Goal: Task Accomplishment & Management: Complete application form

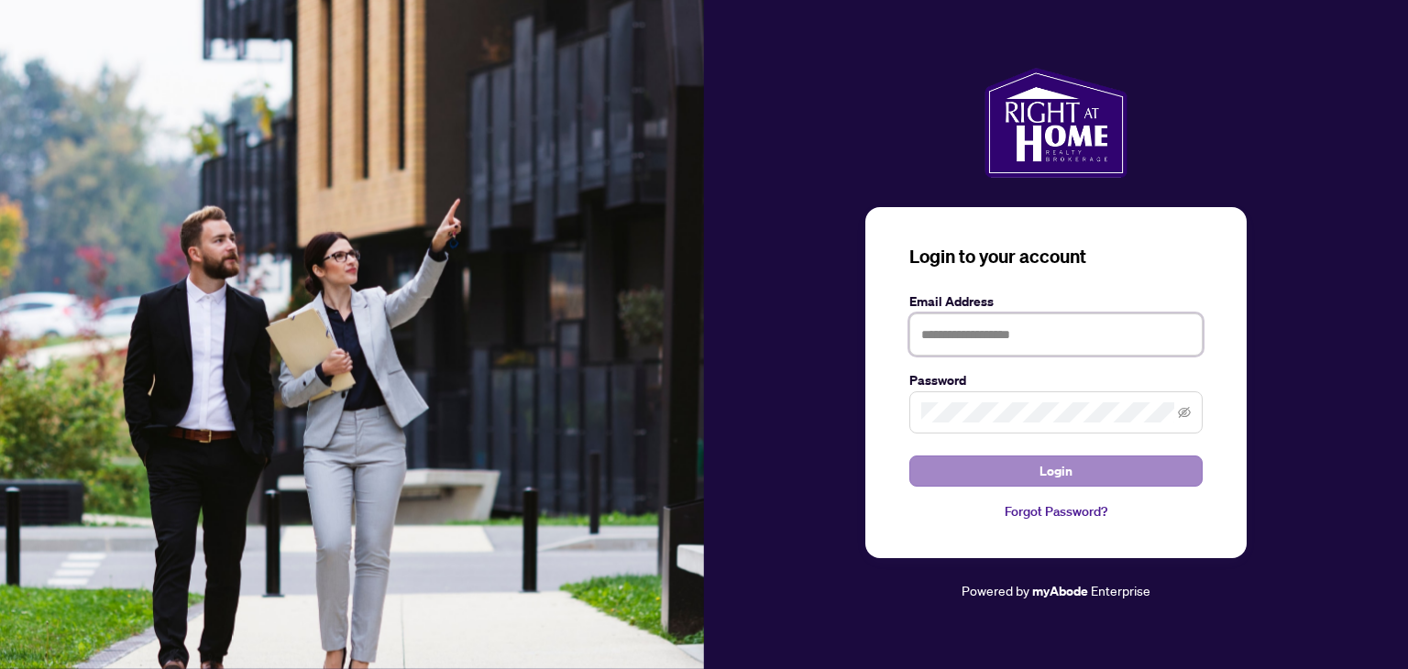
type input "**********"
click at [1072, 474] on span "Login" at bounding box center [1056, 471] width 33 height 29
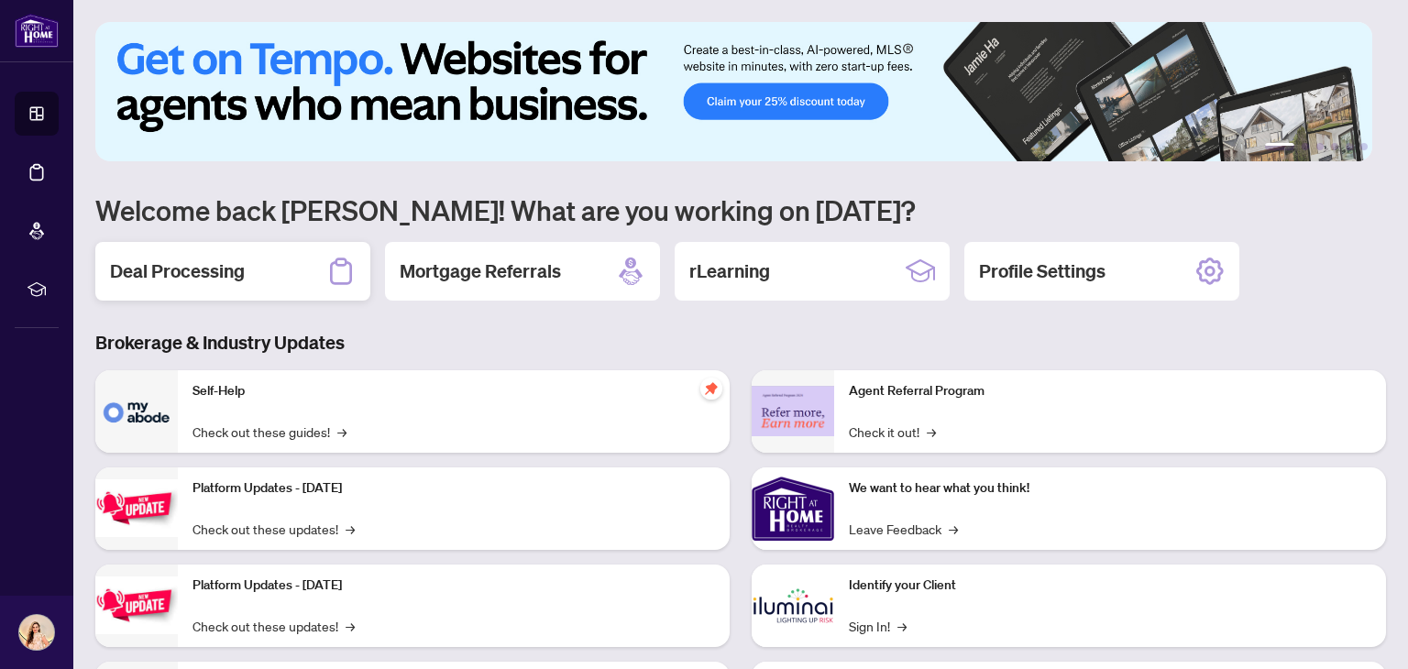
click at [287, 289] on div "Deal Processing" at bounding box center [232, 271] width 275 height 59
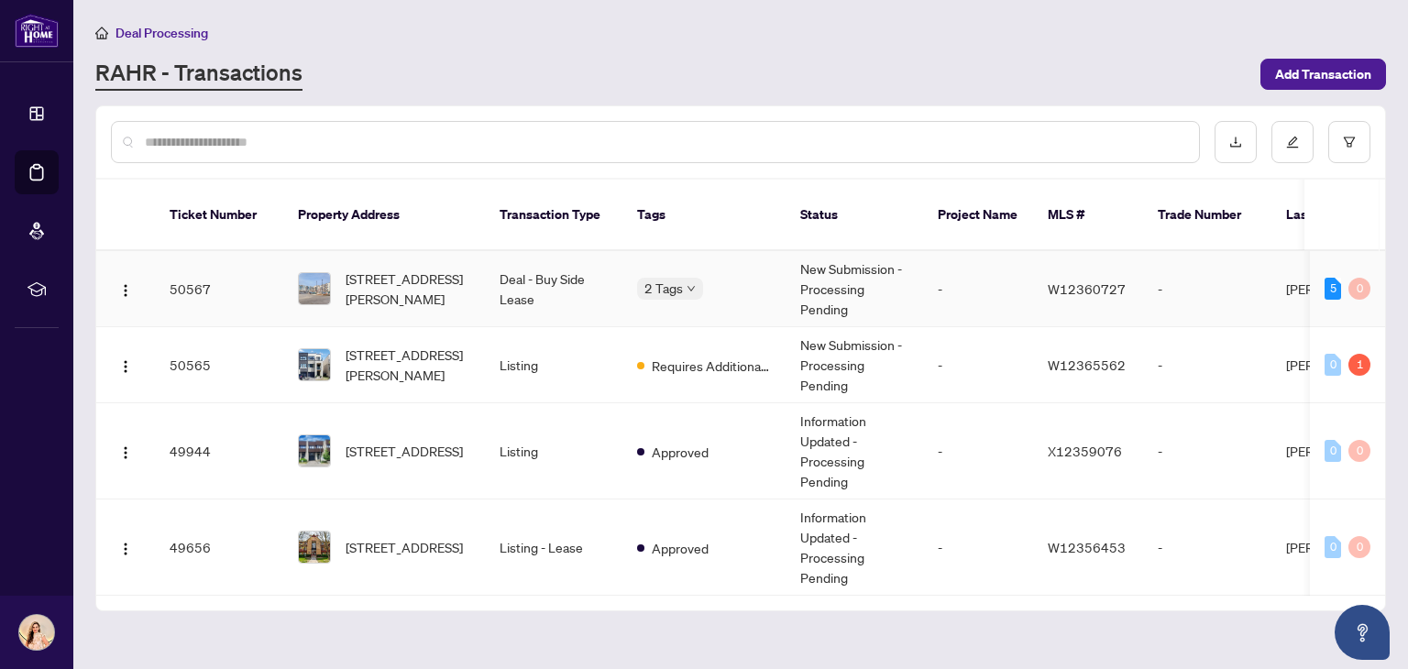
click at [726, 278] on div "2 Tags" at bounding box center [704, 288] width 134 height 21
click at [923, 266] on td "-" at bounding box center [978, 289] width 110 height 76
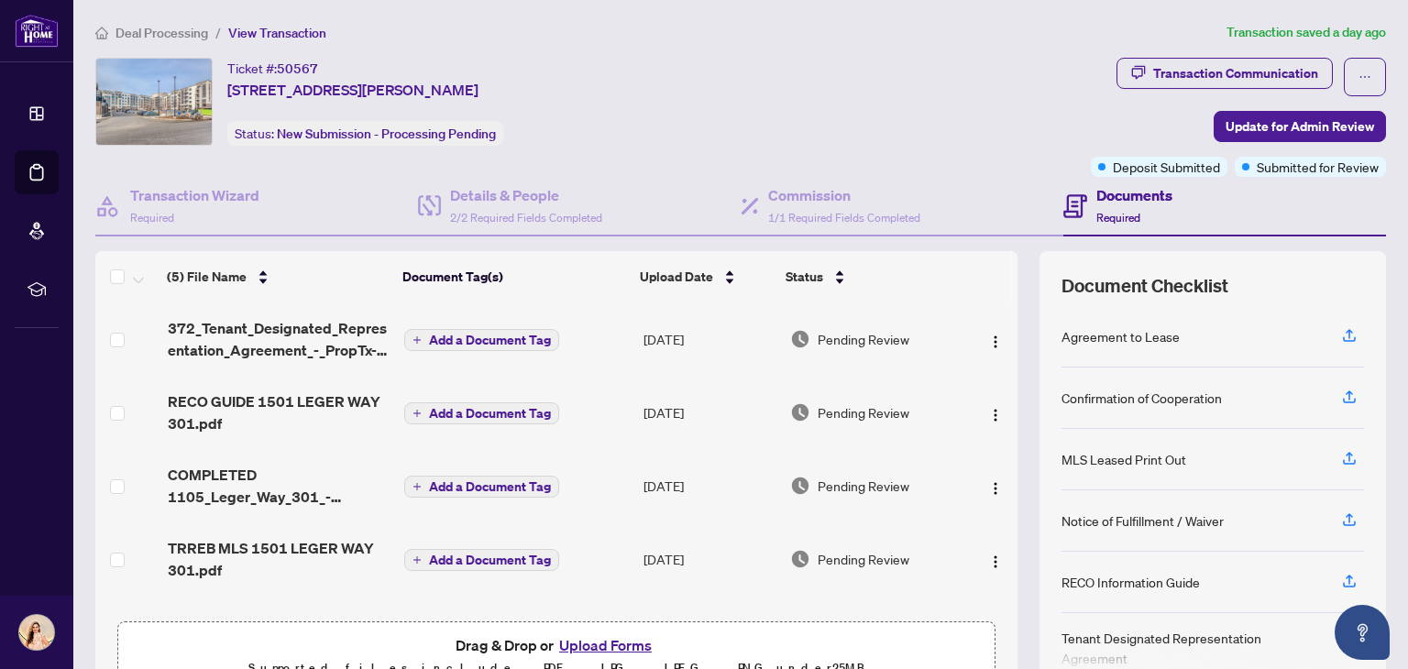
scroll to position [62, 0]
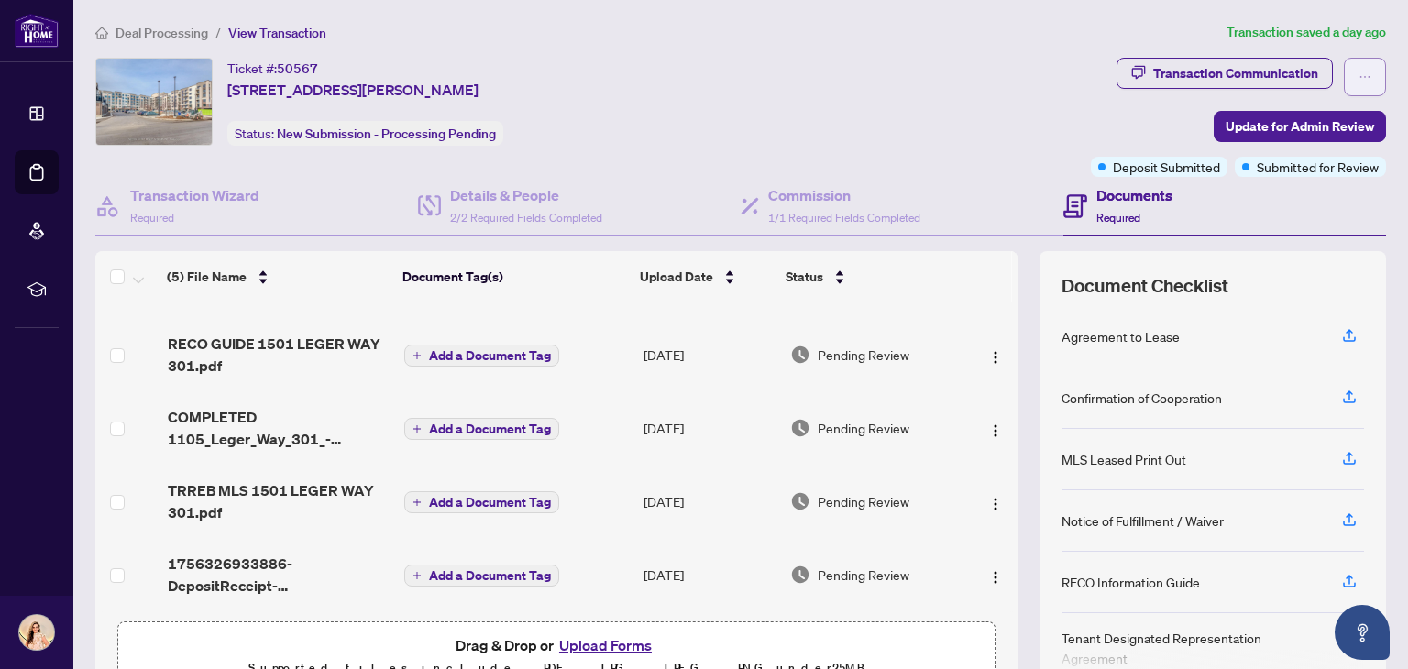
click at [1359, 78] on icon "ellipsis" at bounding box center [1365, 77] width 13 height 13
click at [1326, 120] on span "Transaction Permissions" at bounding box center [1288, 117] width 140 height 20
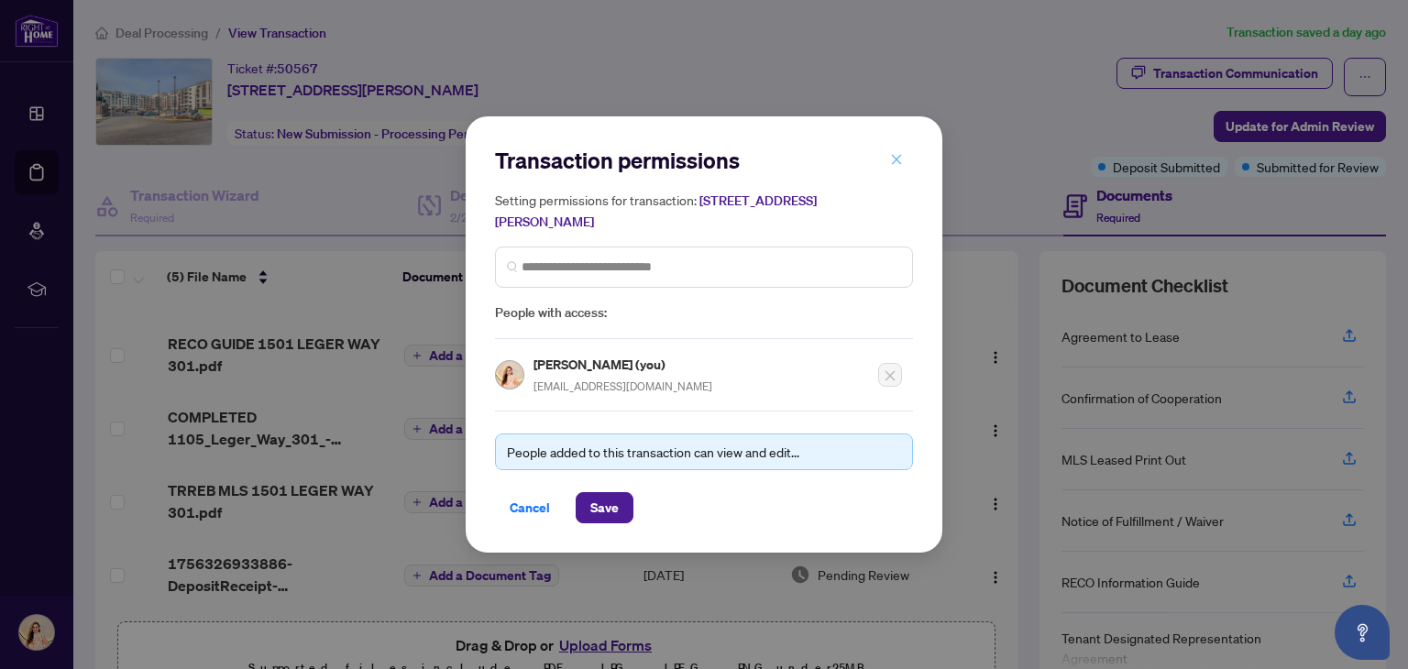
click at [895, 160] on icon "close" at bounding box center [897, 159] width 10 height 10
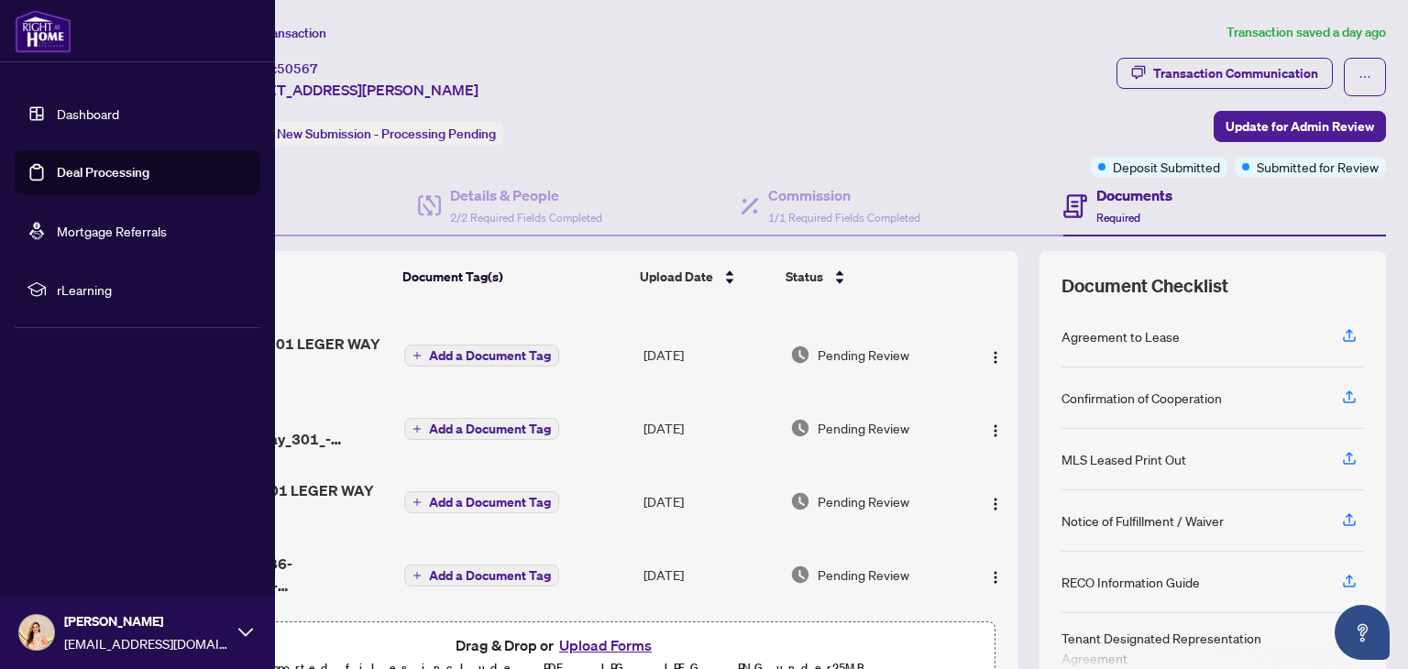
click at [119, 113] on link "Dashboard" at bounding box center [88, 113] width 62 height 17
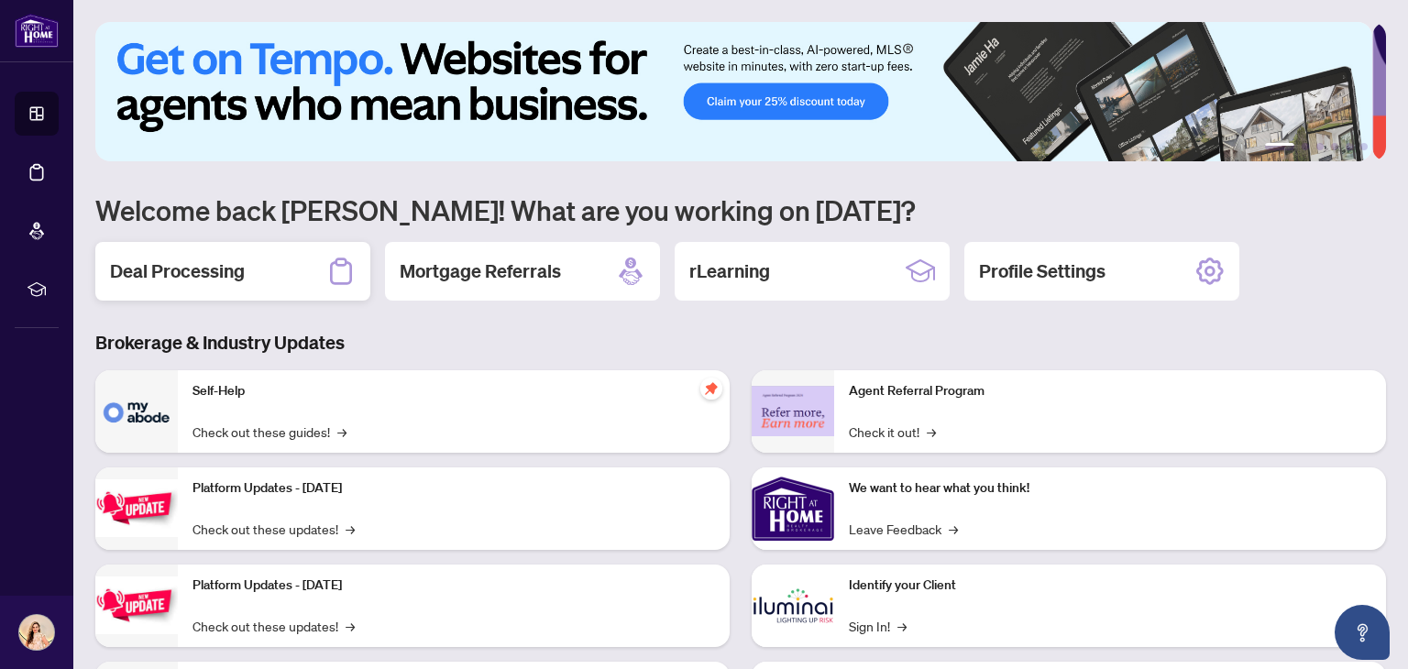
click at [220, 272] on h2 "Deal Processing" at bounding box center [177, 272] width 135 height 26
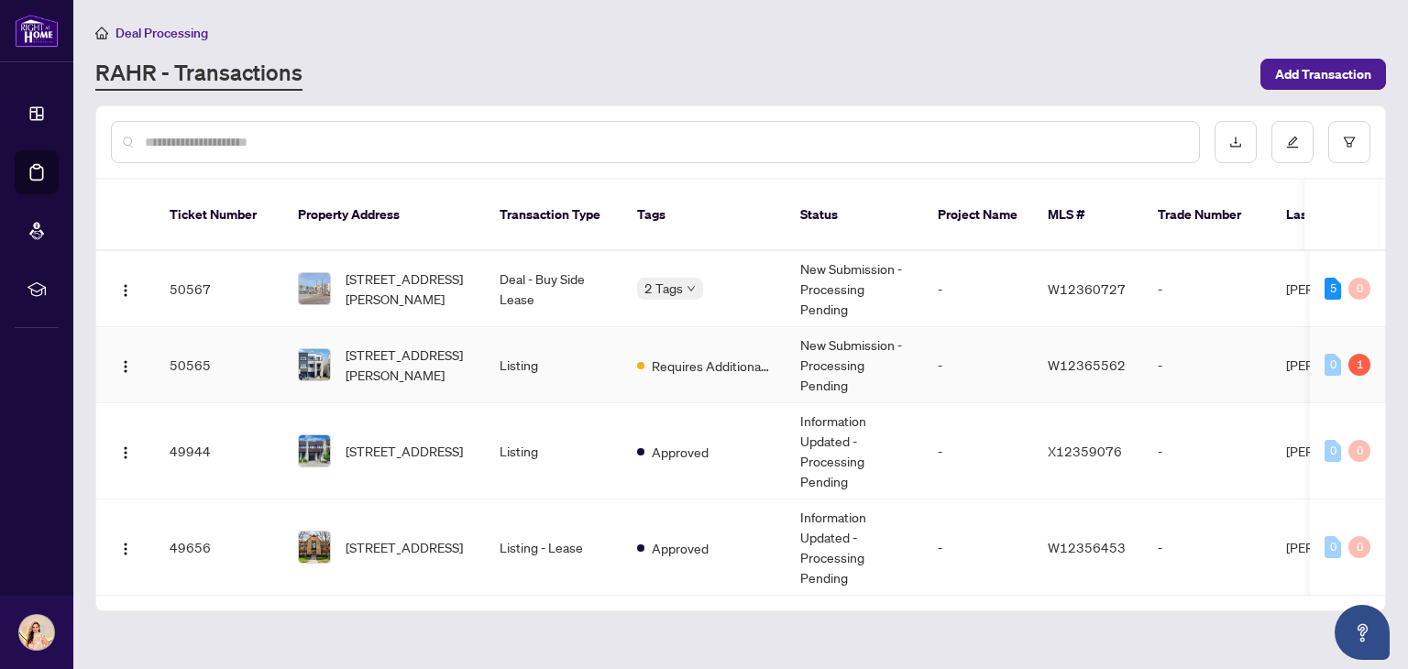
click at [774, 346] on td "Requires Additional Docs" at bounding box center [704, 365] width 163 height 76
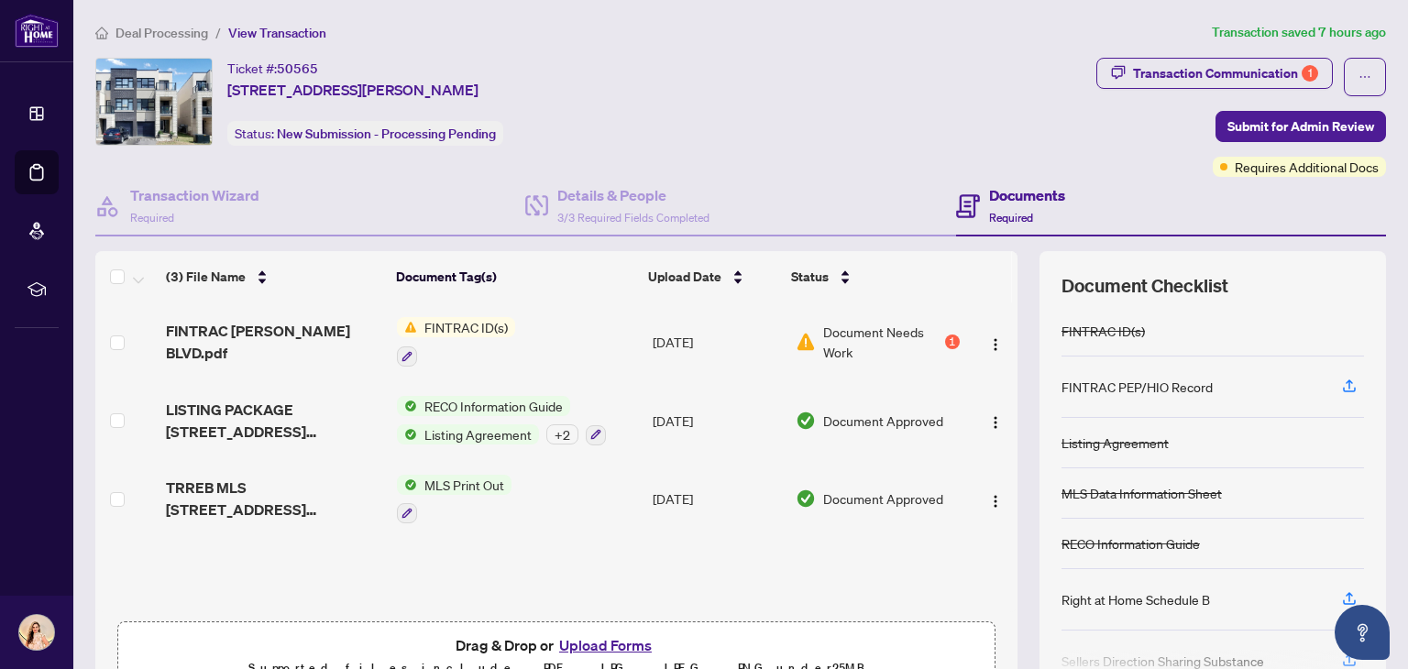
click at [941, 346] on div "Document Needs Work 1" at bounding box center [878, 342] width 164 height 40
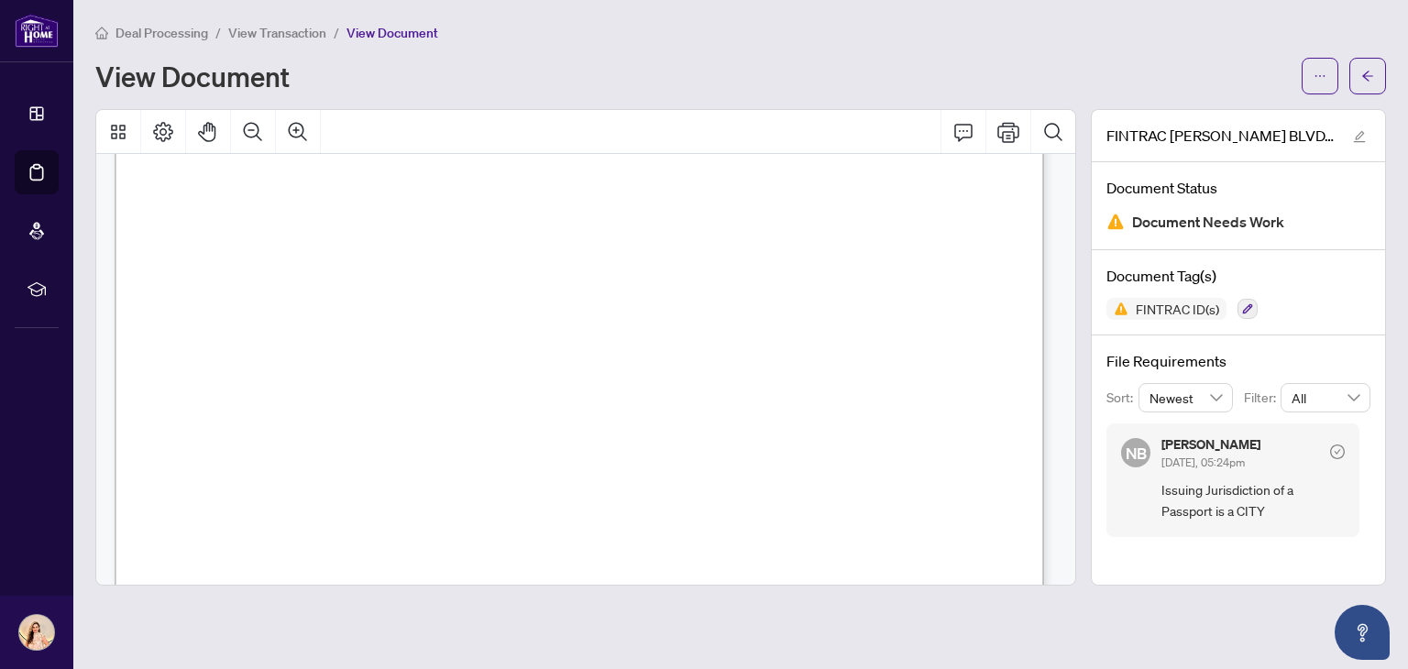
scroll to position [7794, 0]
click at [1372, 70] on icon "arrow-left" at bounding box center [1368, 76] width 13 height 13
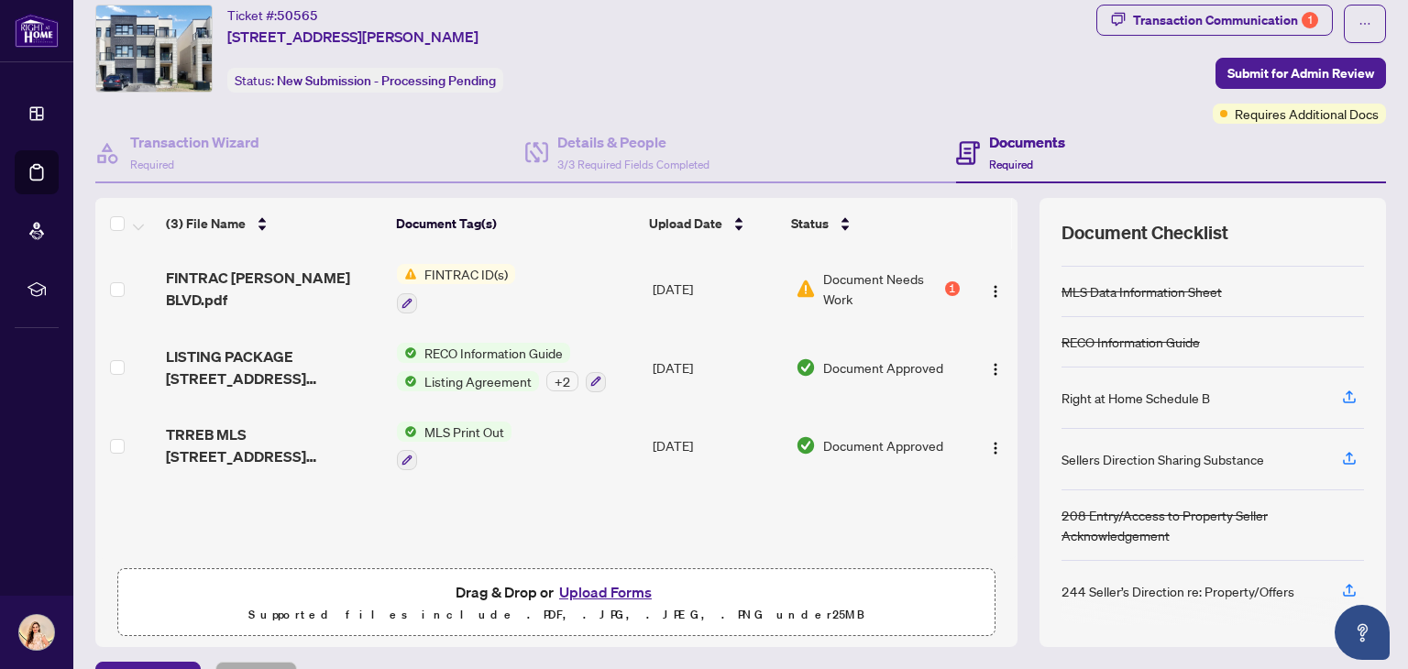
scroll to position [96, 0]
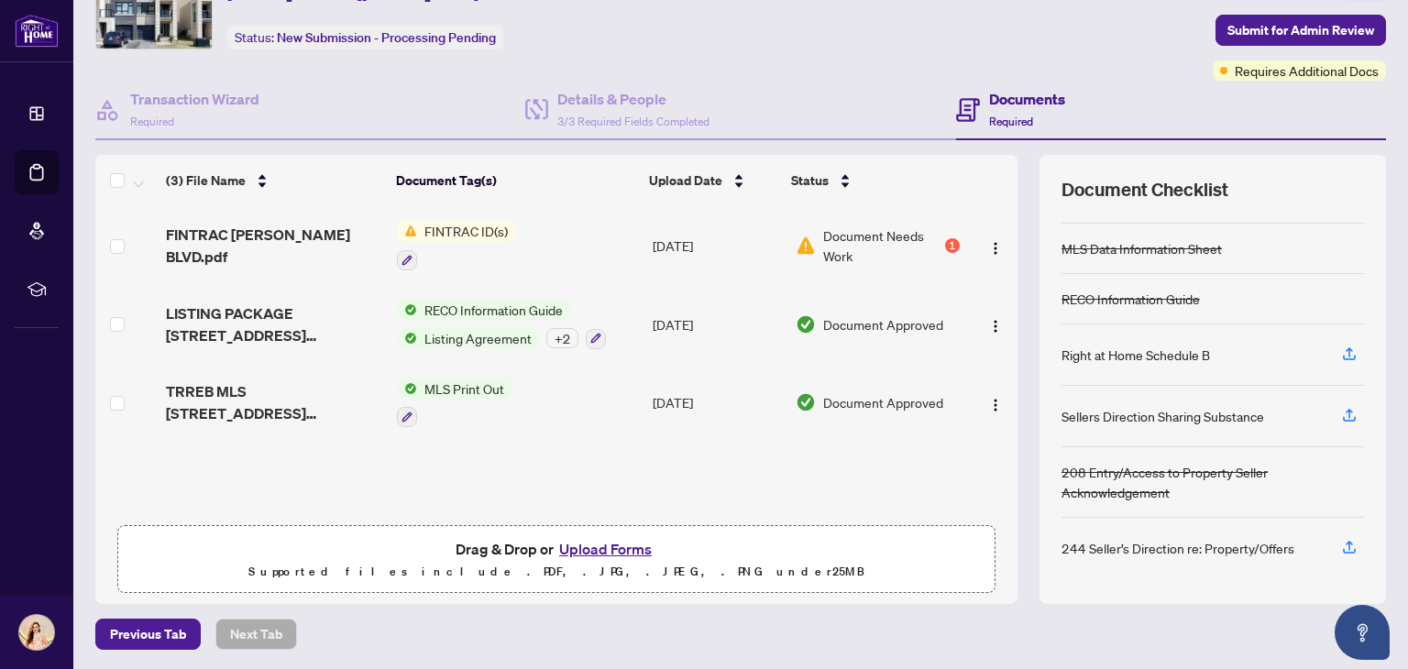
click at [599, 555] on button "Upload Forms" at bounding box center [606, 549] width 104 height 24
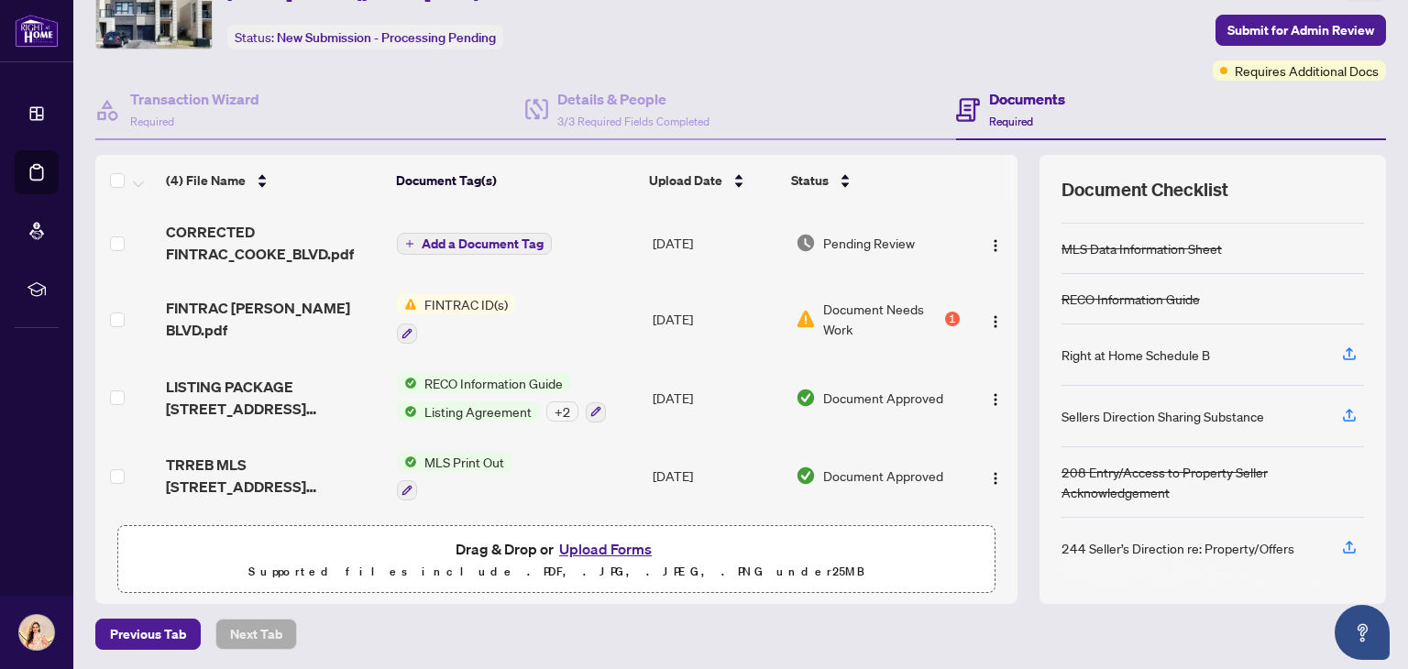
scroll to position [0, 0]
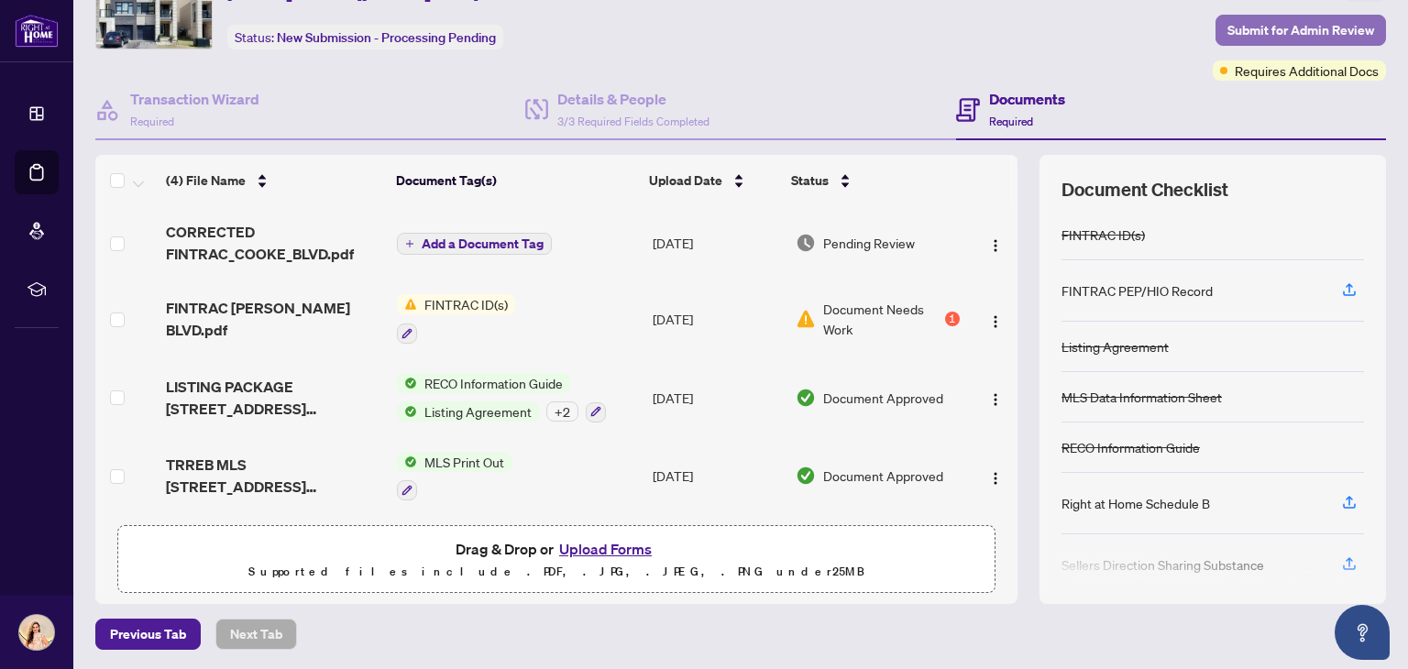
click at [1298, 33] on span "Submit for Admin Review" at bounding box center [1301, 30] width 147 height 29
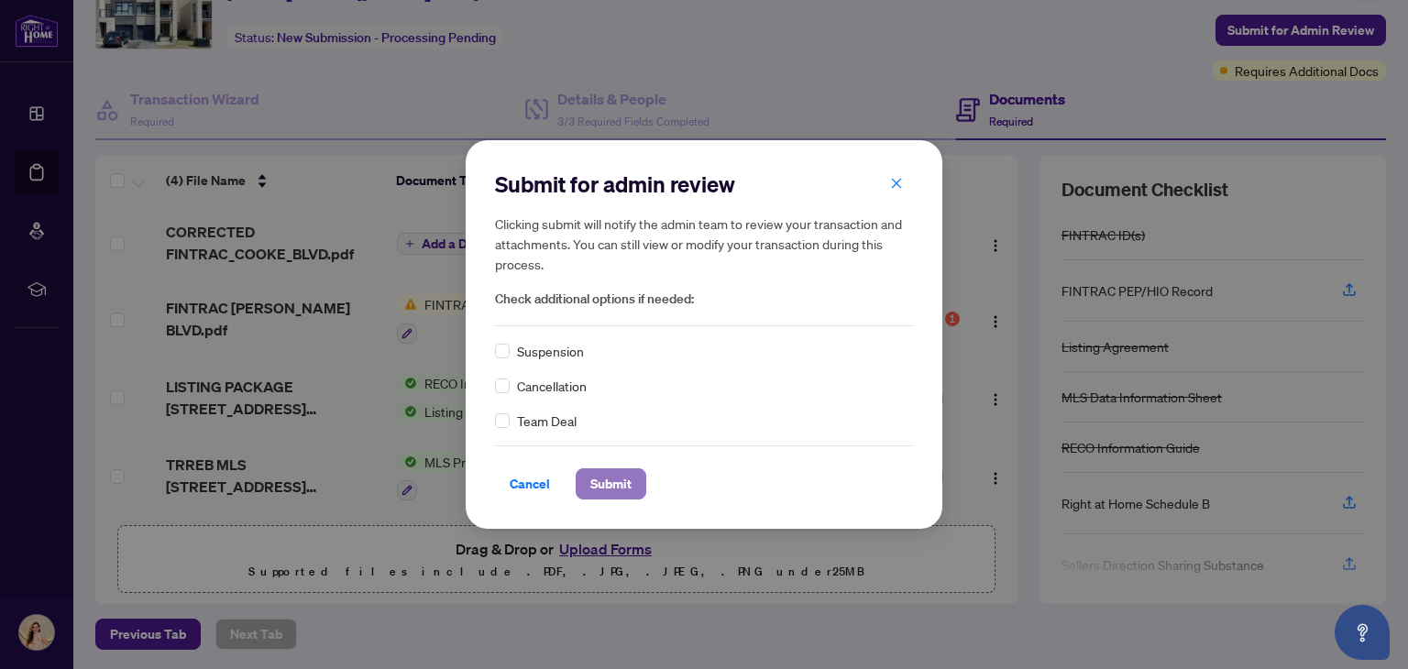
click at [612, 483] on span "Submit" at bounding box center [610, 483] width 41 height 29
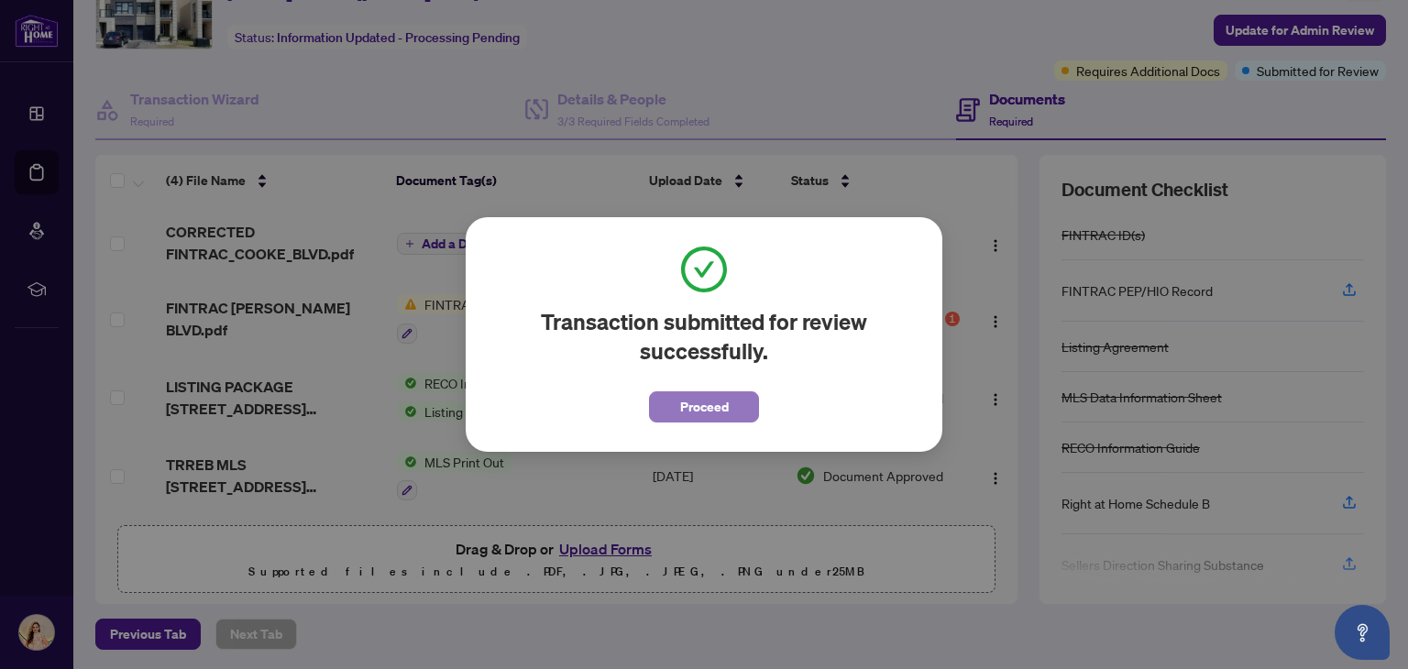
click at [729, 405] on button "Proceed" at bounding box center [704, 407] width 110 height 31
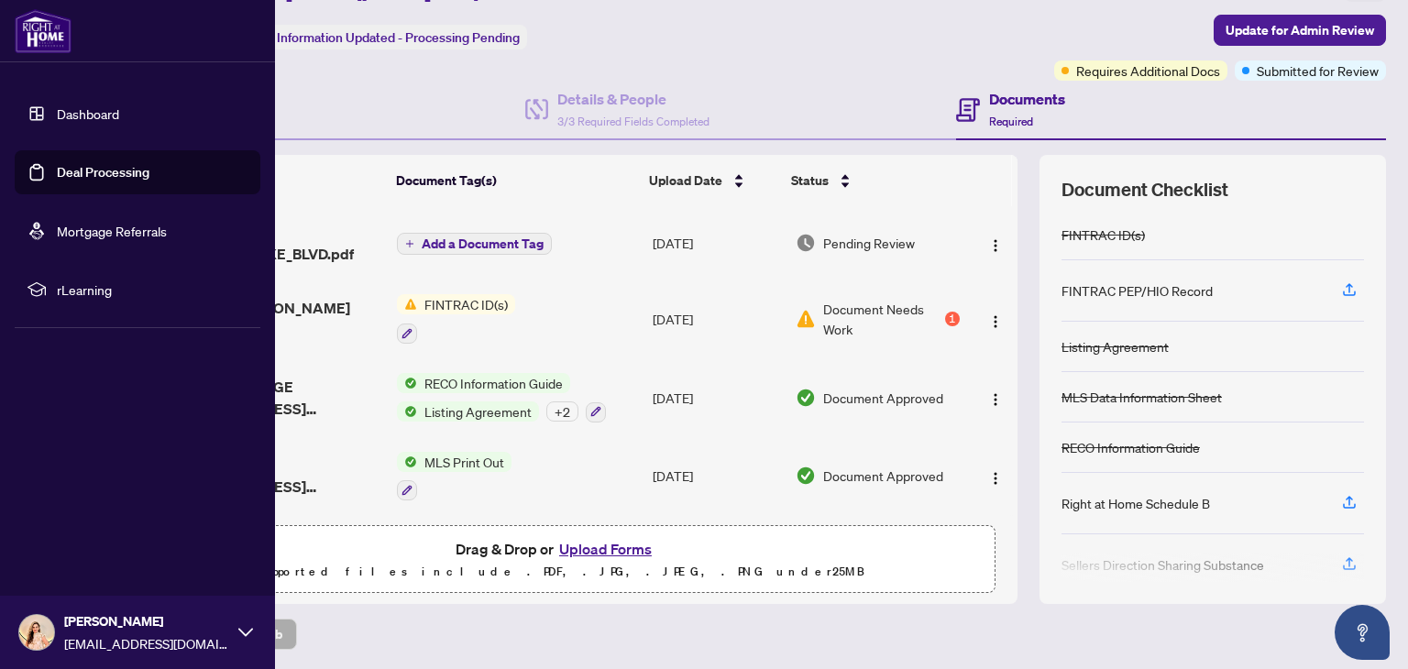
click at [119, 116] on link "Dashboard" at bounding box center [88, 113] width 62 height 17
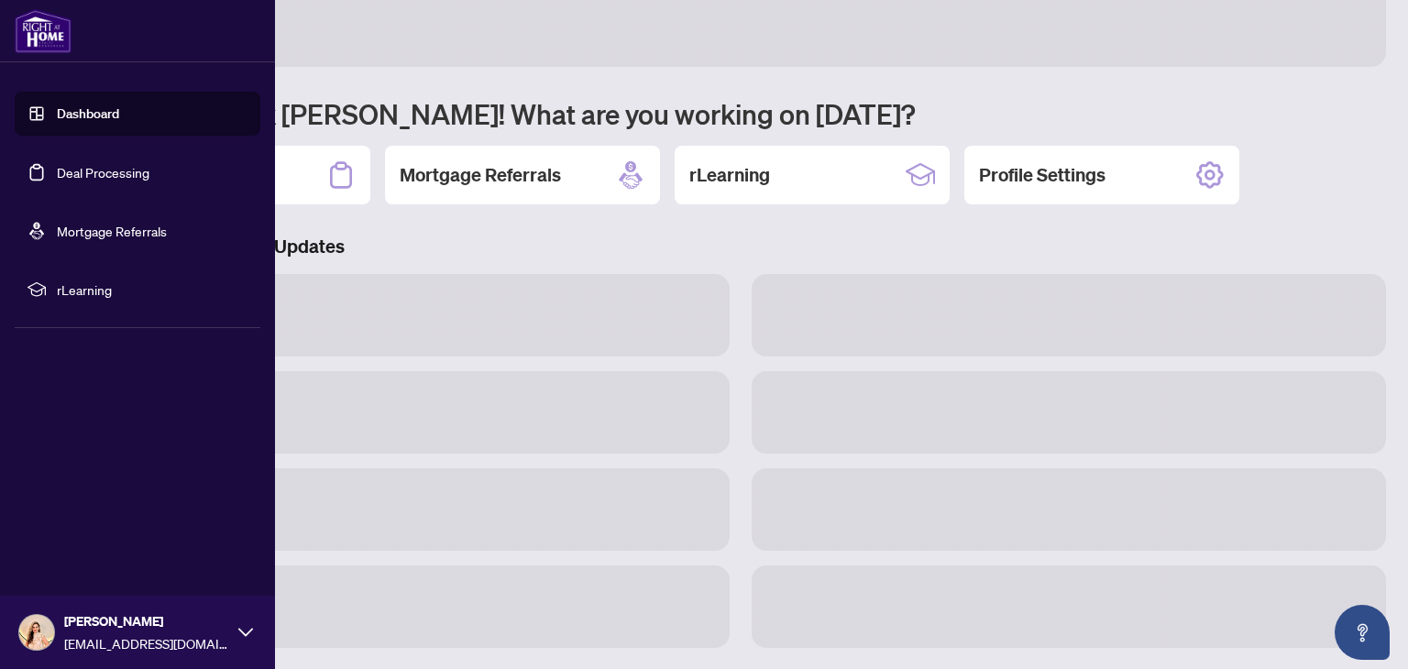
scroll to position [95, 0]
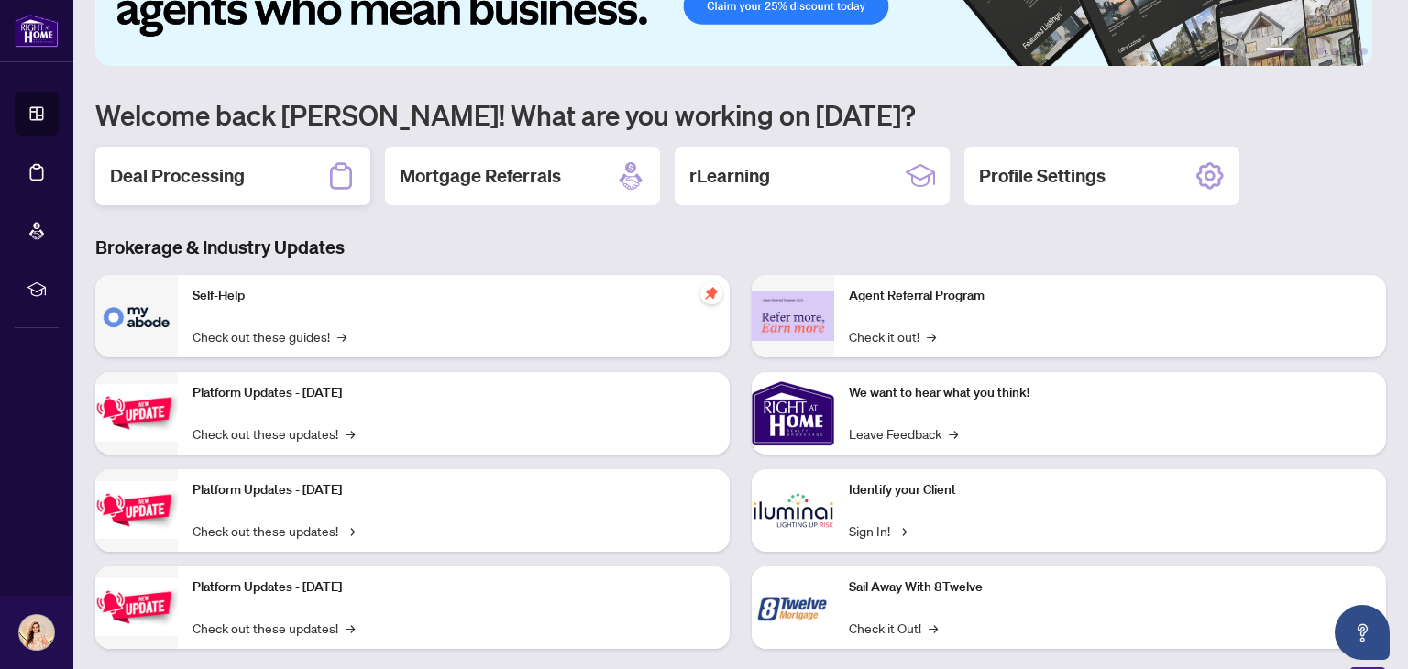
click at [290, 191] on div "Deal Processing" at bounding box center [232, 176] width 275 height 59
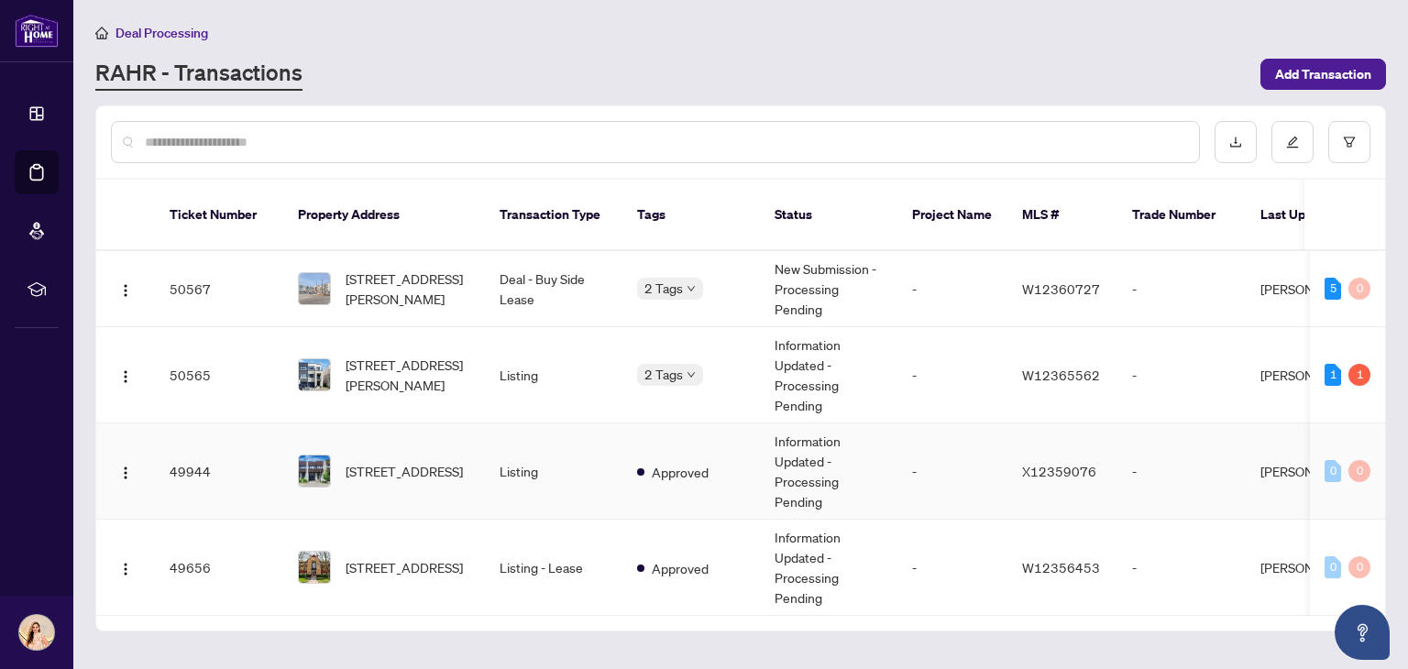
click at [533, 457] on td "Listing" at bounding box center [554, 472] width 138 height 96
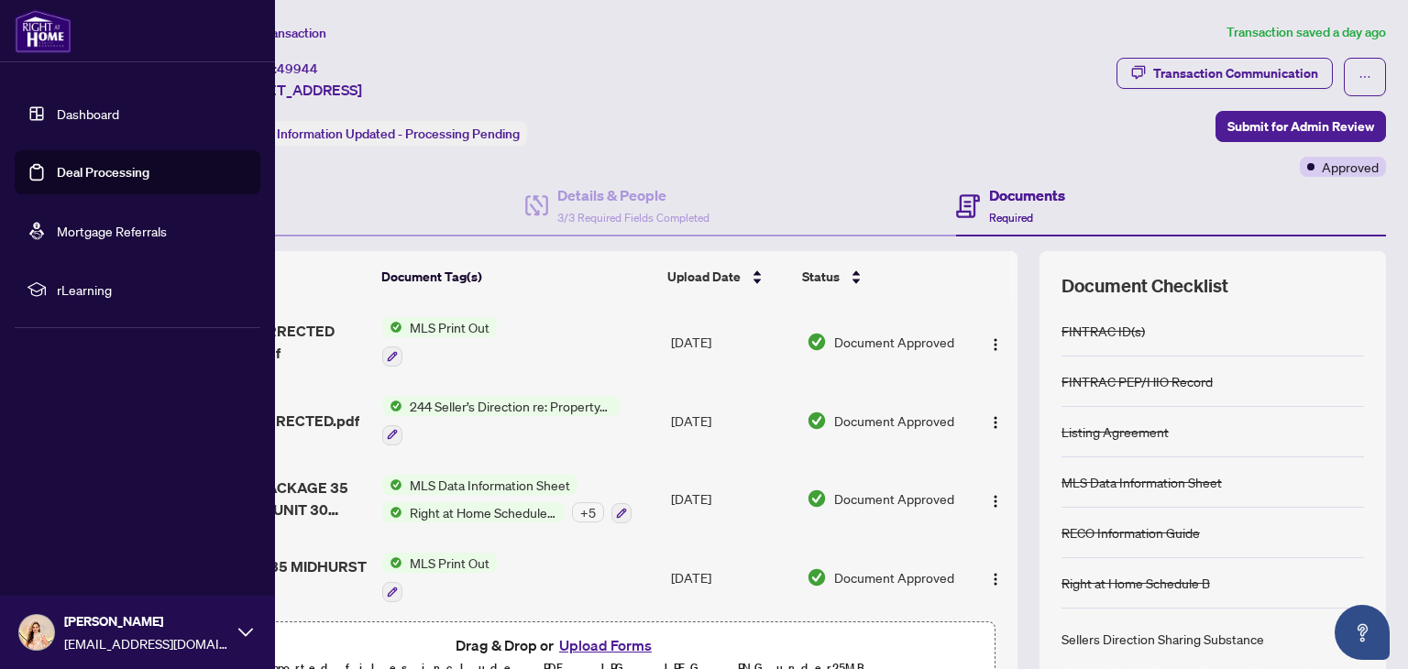
click at [119, 115] on link "Dashboard" at bounding box center [88, 113] width 62 height 17
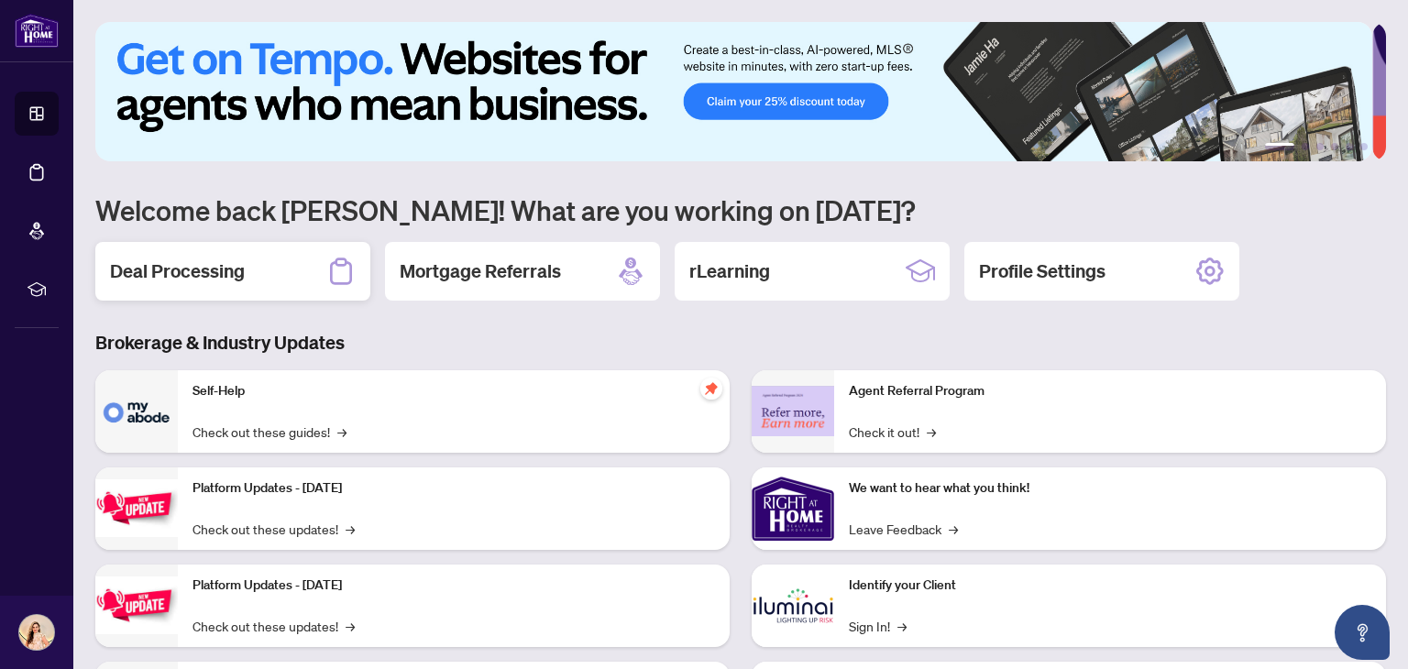
click at [235, 266] on h2 "Deal Processing" at bounding box center [177, 272] width 135 height 26
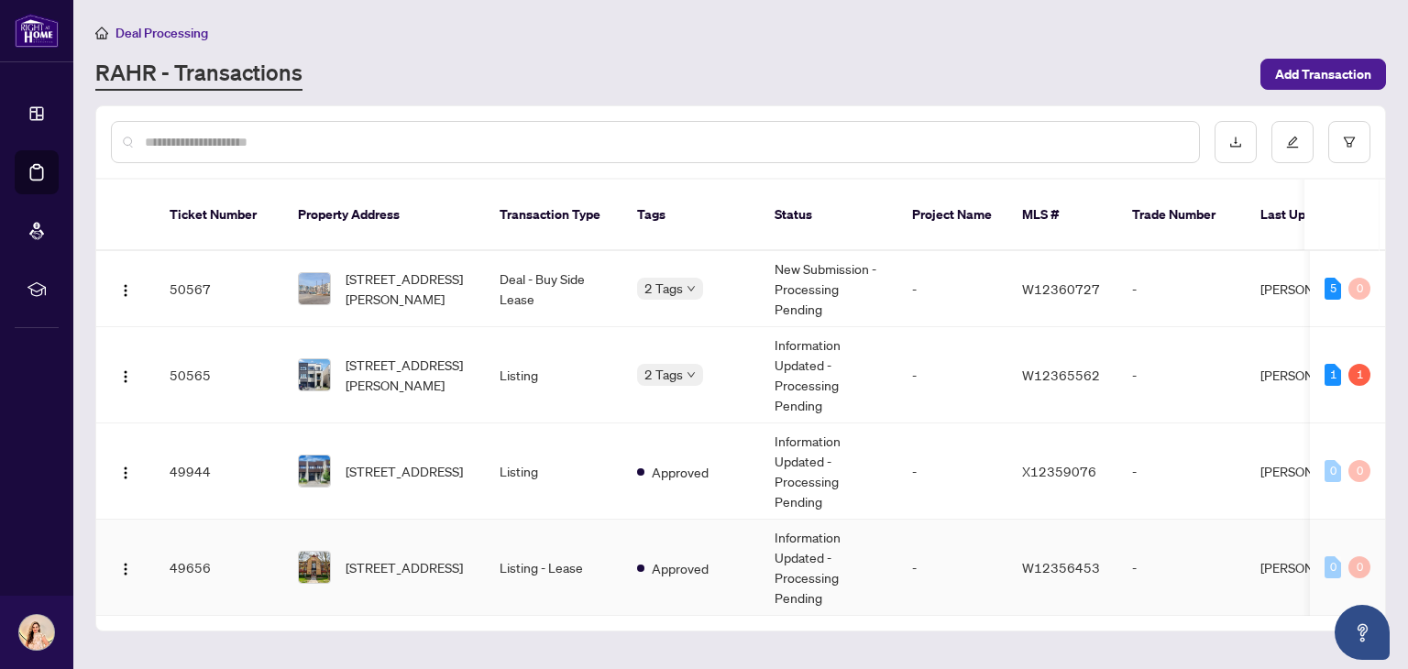
click at [716, 540] on td "Approved" at bounding box center [692, 568] width 138 height 96
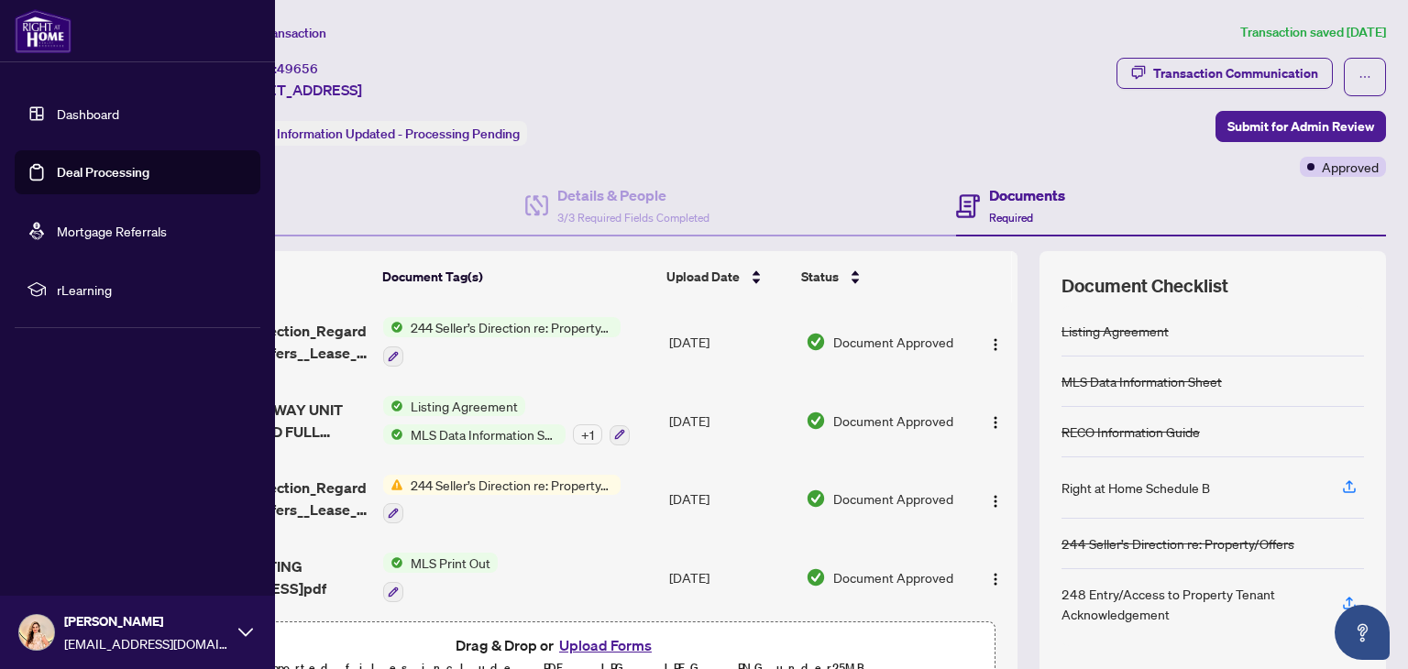
click at [119, 109] on link "Dashboard" at bounding box center [88, 113] width 62 height 17
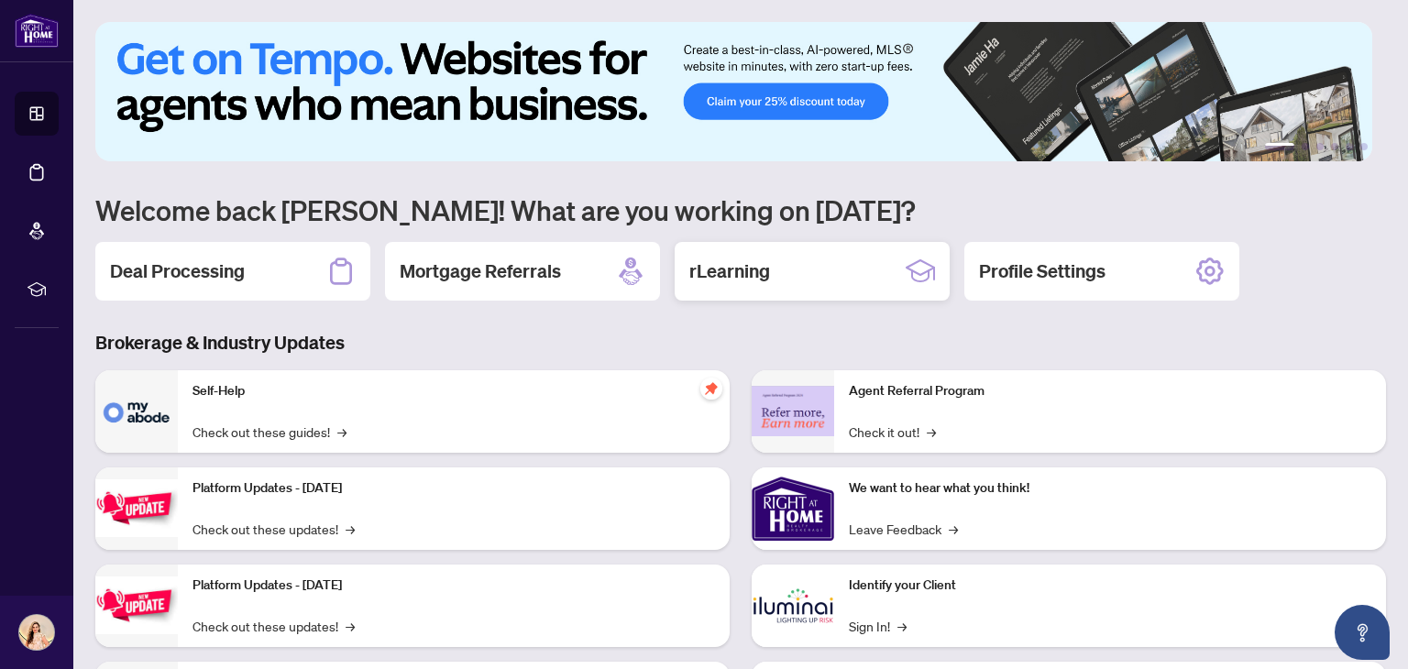
click at [867, 264] on div "rLearning" at bounding box center [812, 271] width 275 height 59
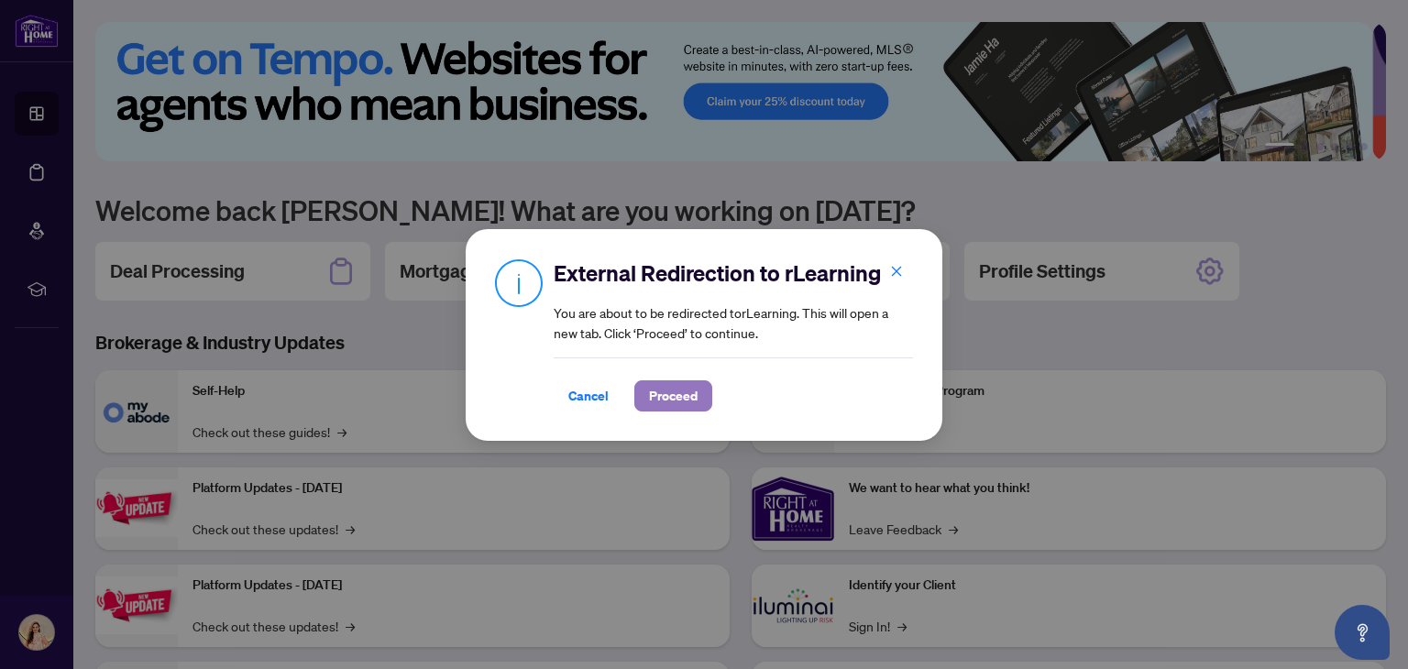
click at [690, 394] on span "Proceed" at bounding box center [673, 395] width 49 height 29
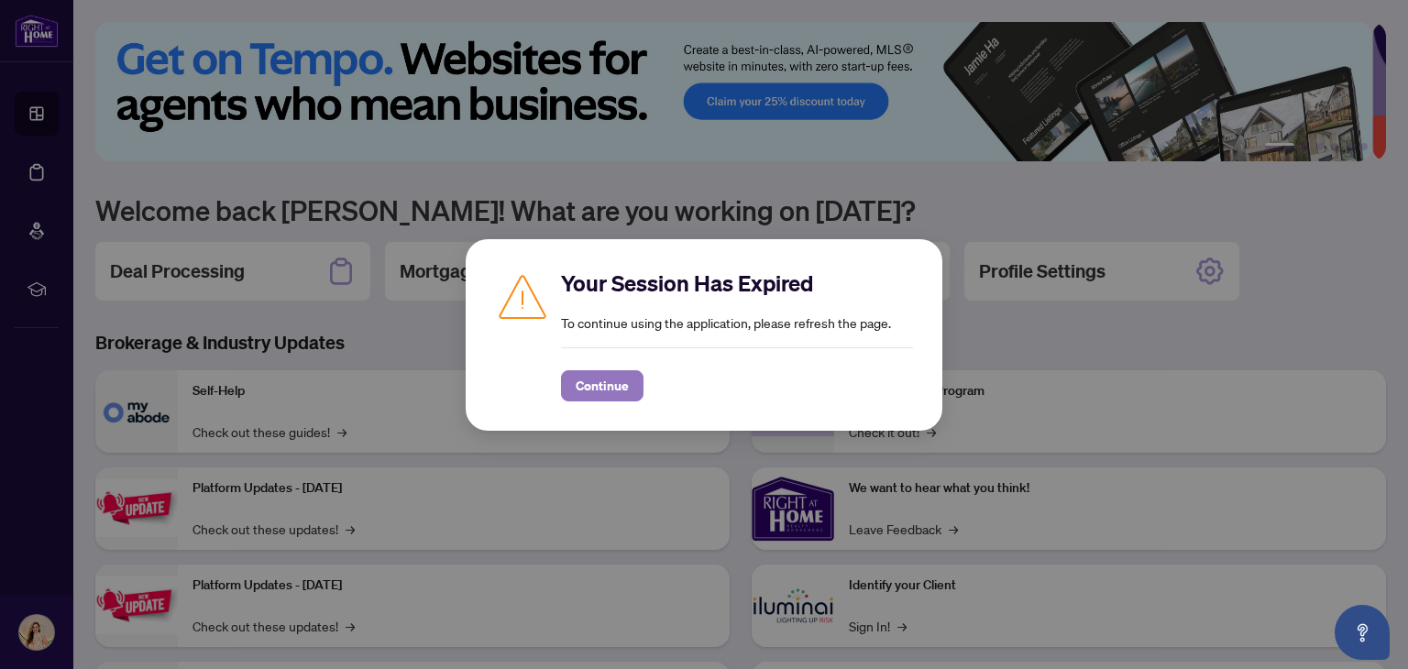
click at [615, 381] on span "Continue" at bounding box center [602, 385] width 53 height 29
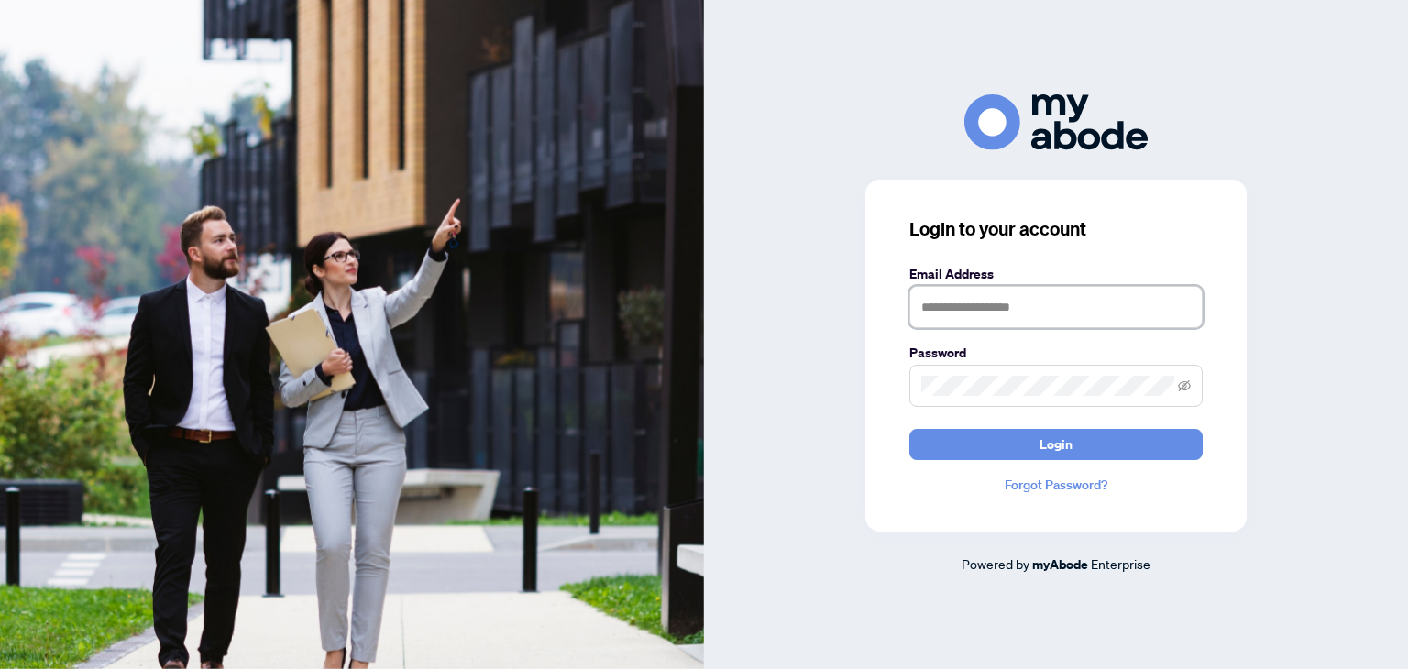
click at [943, 302] on input "text" at bounding box center [1056, 307] width 293 height 42
type input "**********"
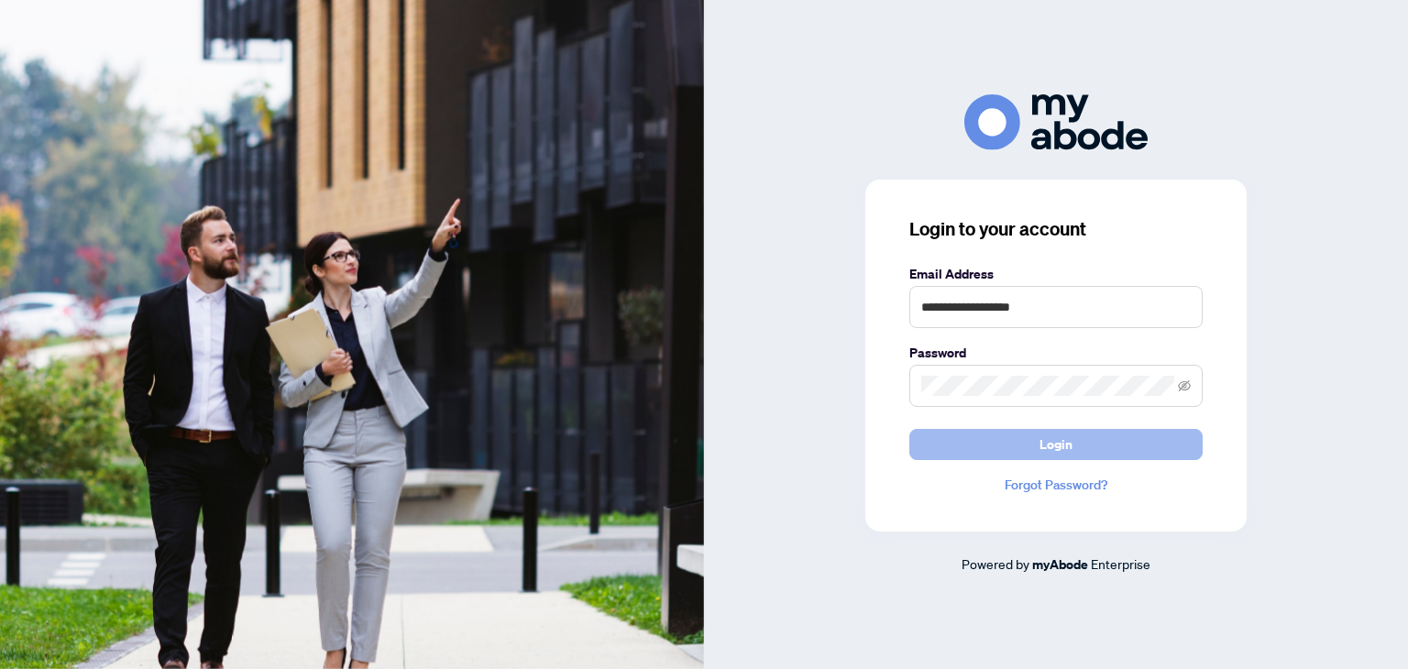
click at [1071, 441] on span "Login" at bounding box center [1056, 444] width 33 height 29
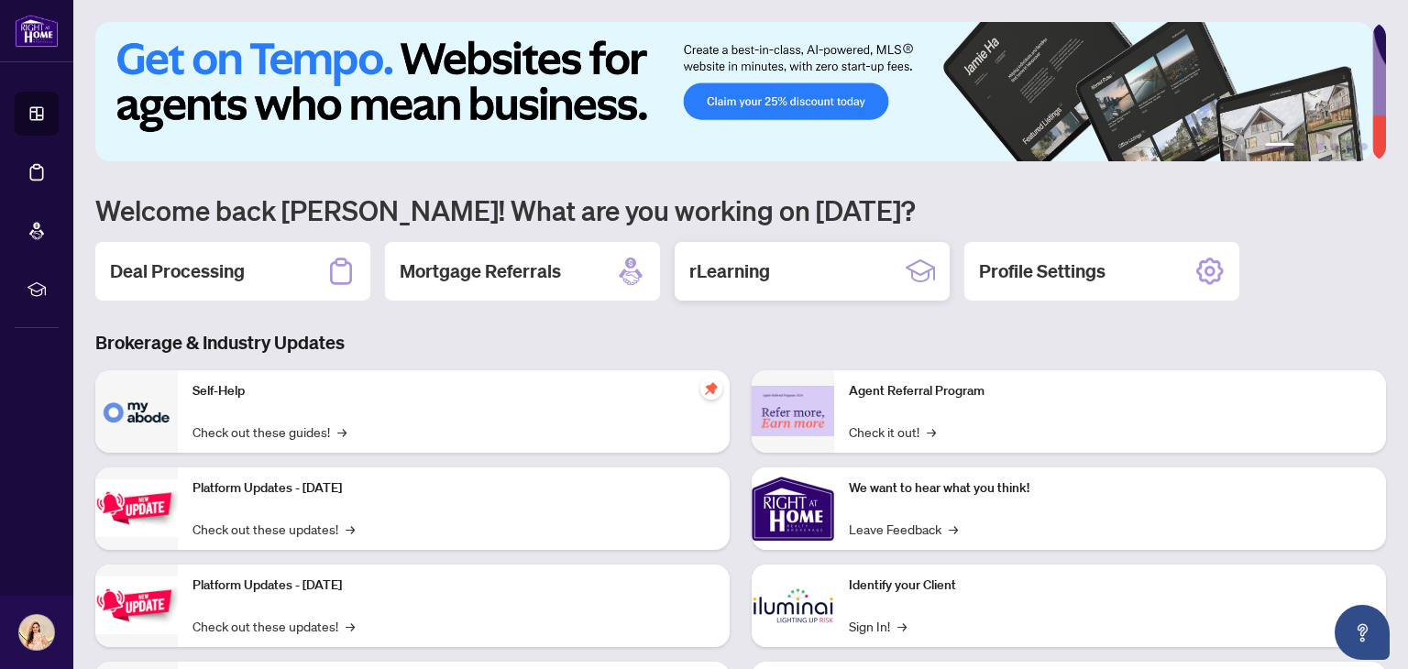
click at [818, 270] on div "rLearning" at bounding box center [812, 271] width 275 height 59
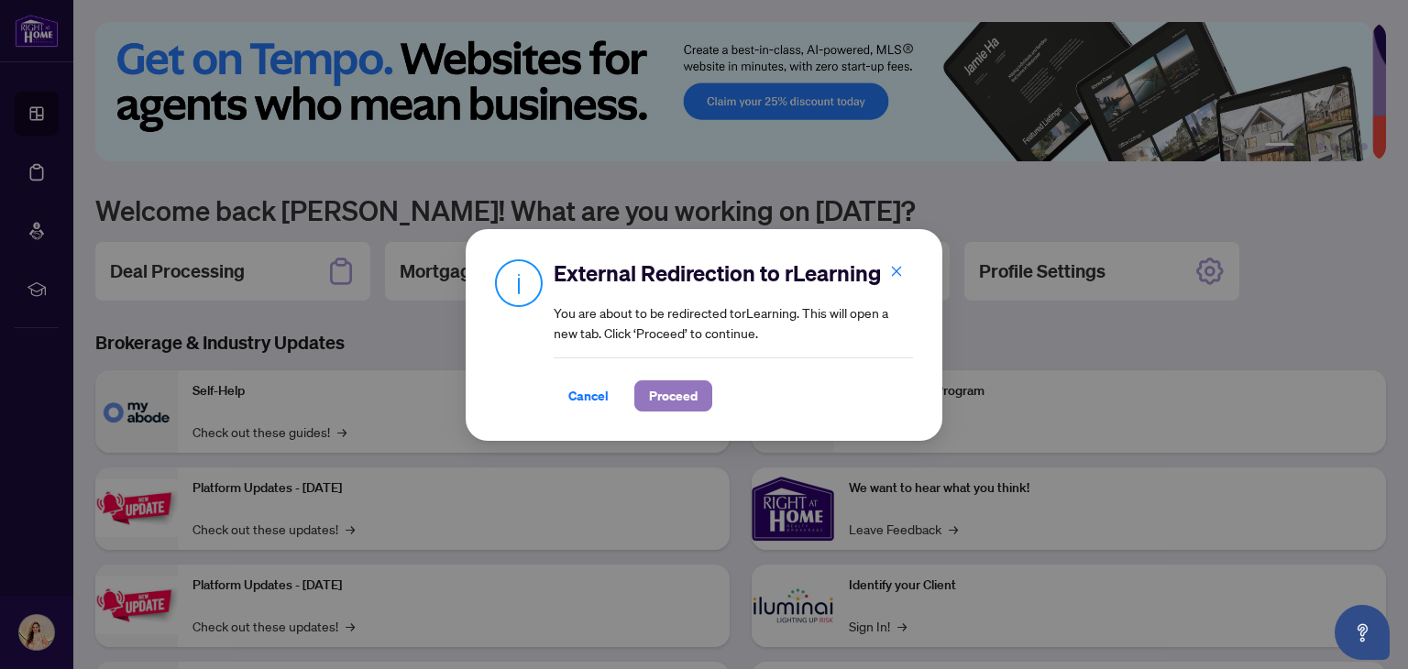
click at [692, 395] on span "Proceed" at bounding box center [673, 395] width 49 height 29
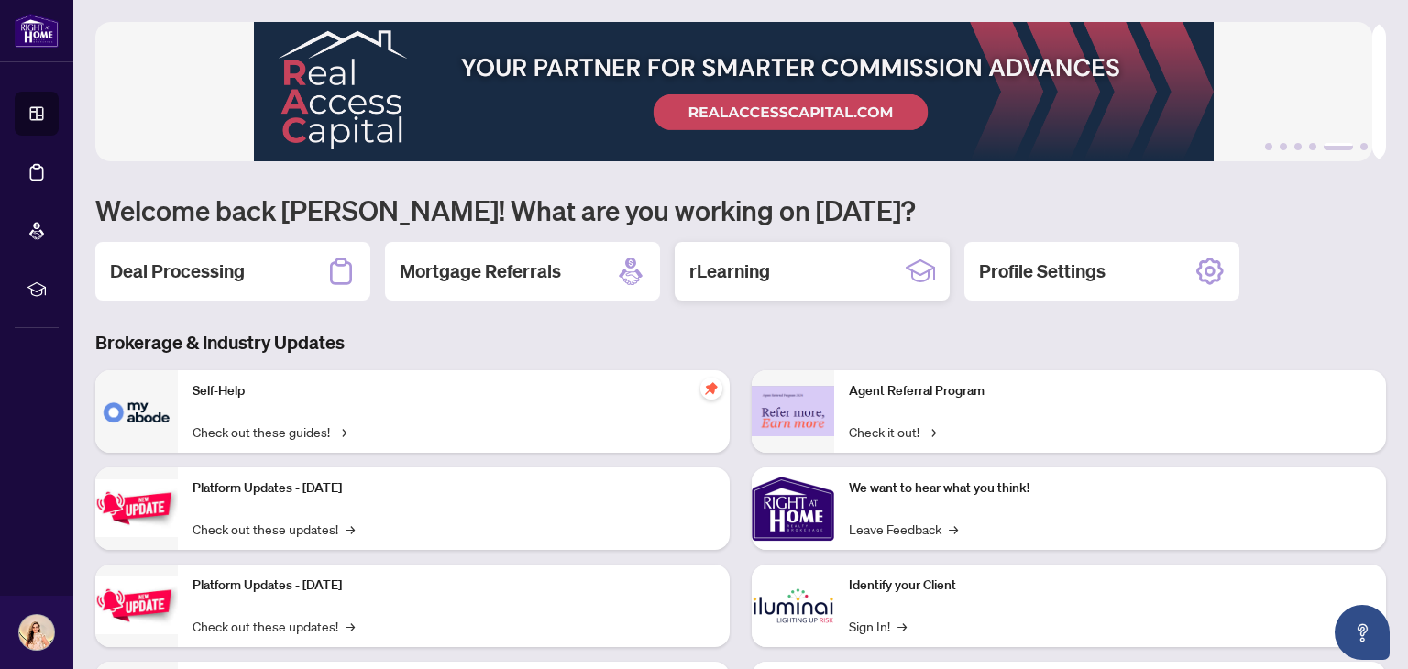
click at [813, 270] on div "rLearning" at bounding box center [812, 271] width 275 height 59
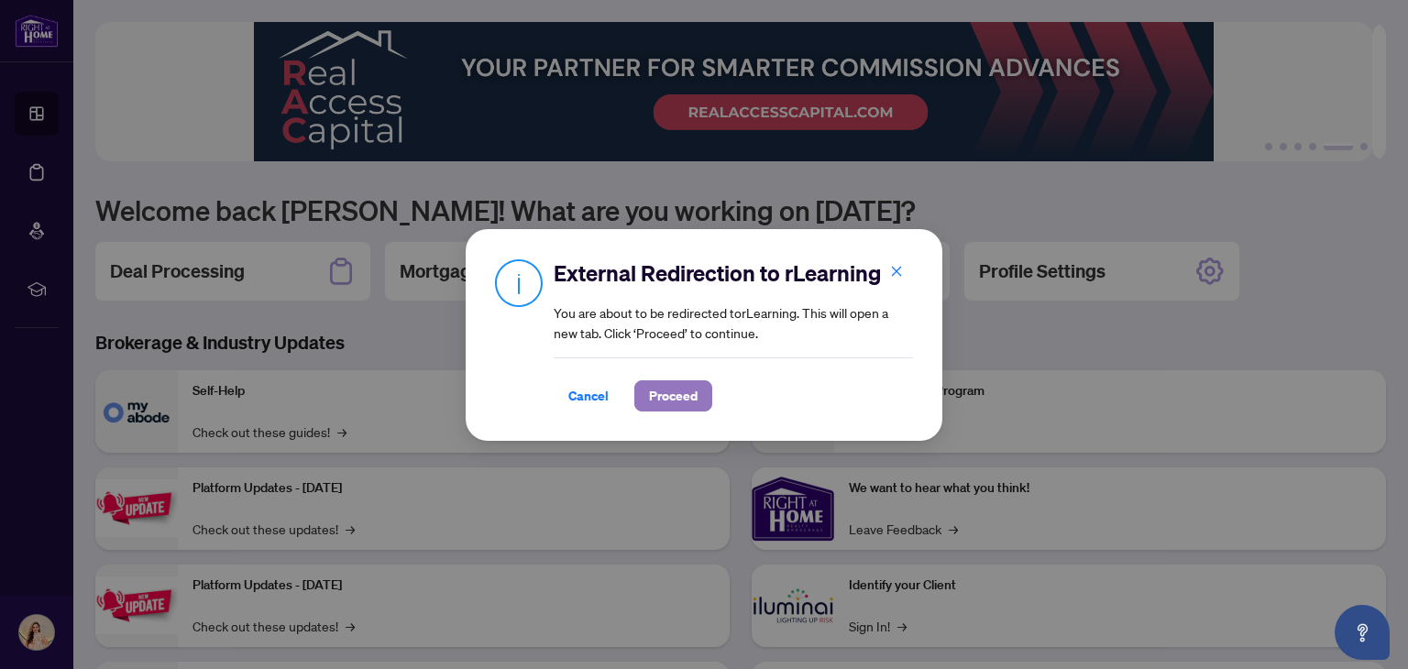
click at [693, 399] on span "Proceed" at bounding box center [673, 395] width 49 height 29
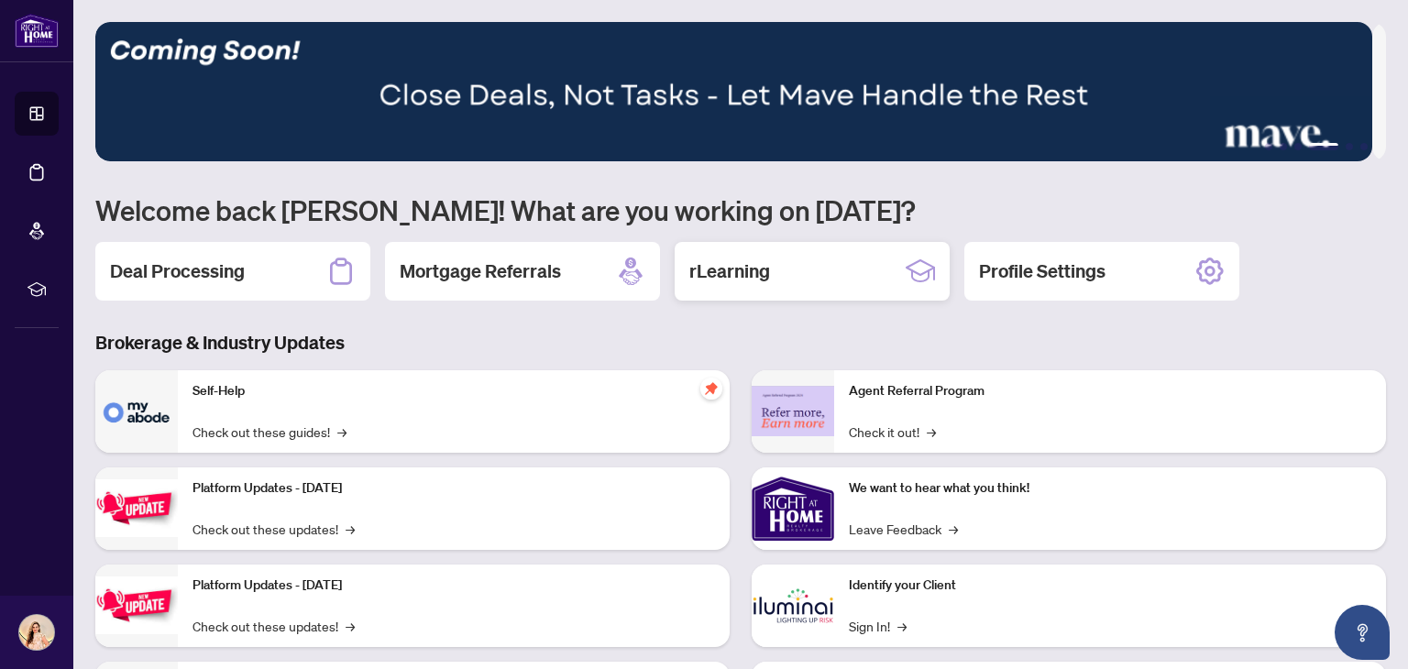
click at [771, 270] on div "rLearning" at bounding box center [812, 271] width 275 height 59
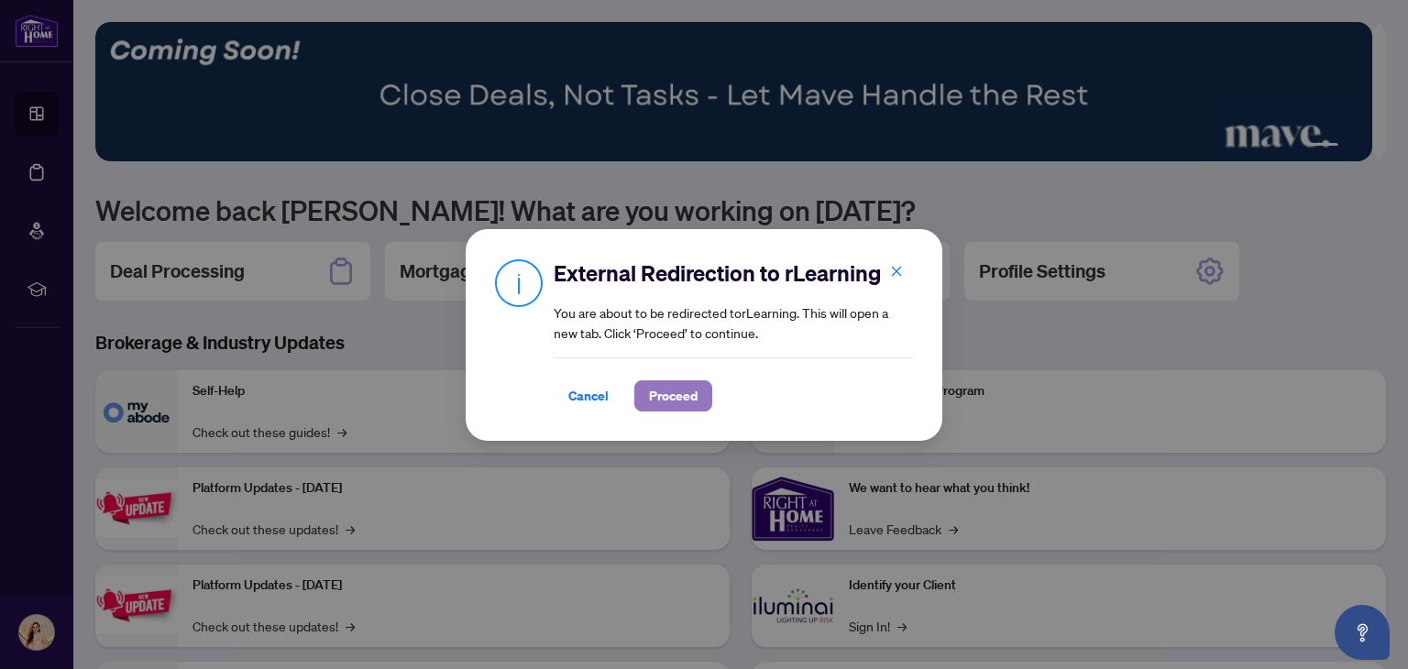
click at [693, 387] on span "Proceed" at bounding box center [673, 395] width 49 height 29
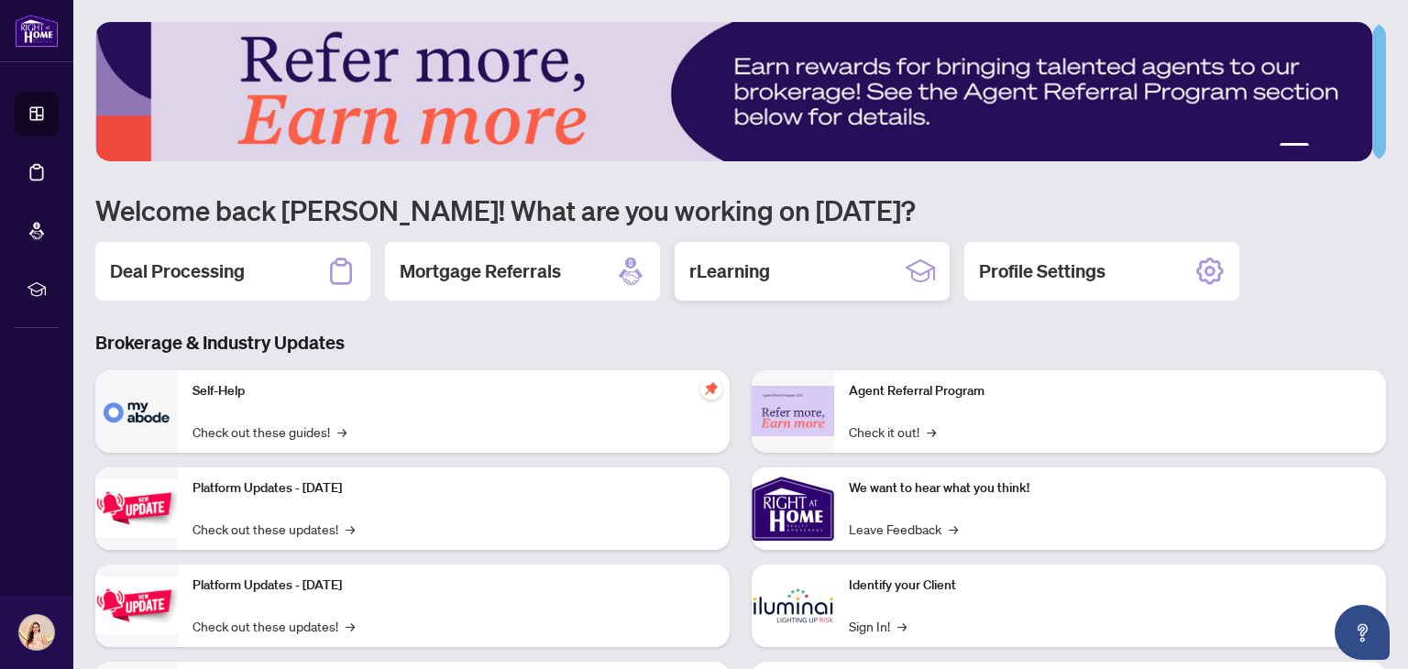
click at [811, 263] on div "rLearning" at bounding box center [812, 271] width 275 height 59
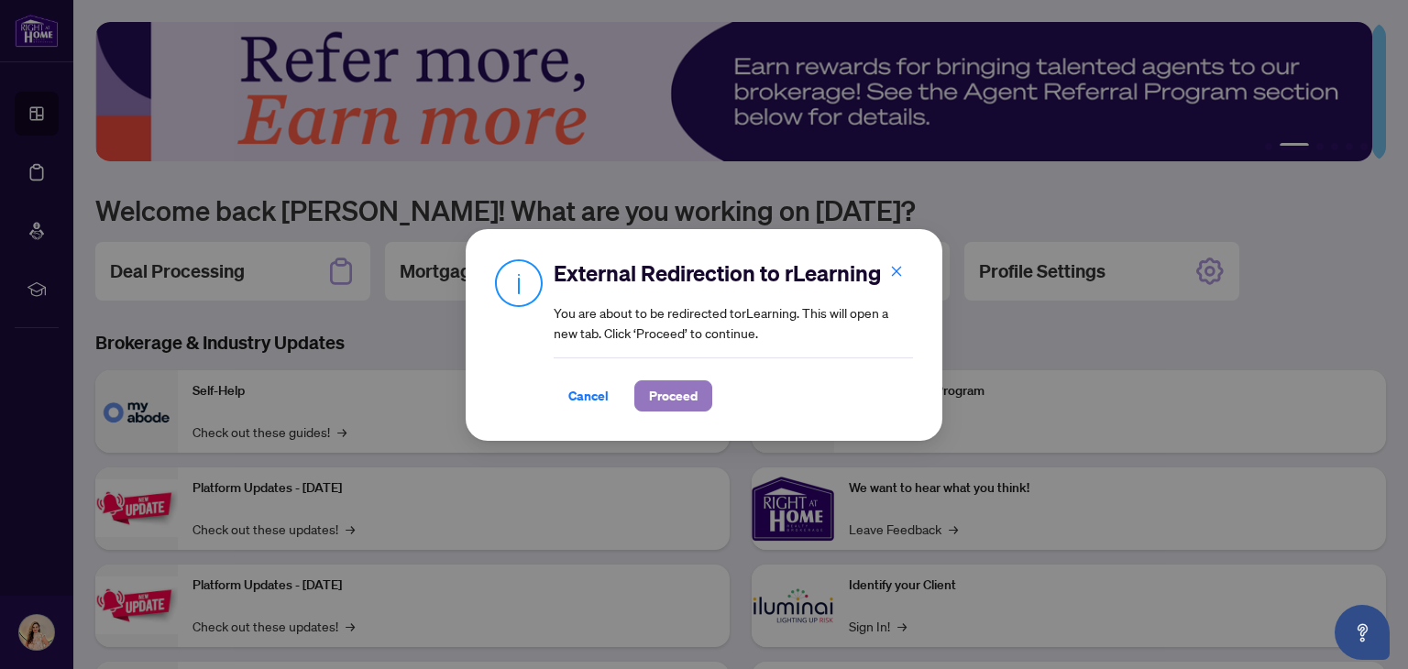
click at [693, 391] on span "Proceed" at bounding box center [673, 395] width 49 height 29
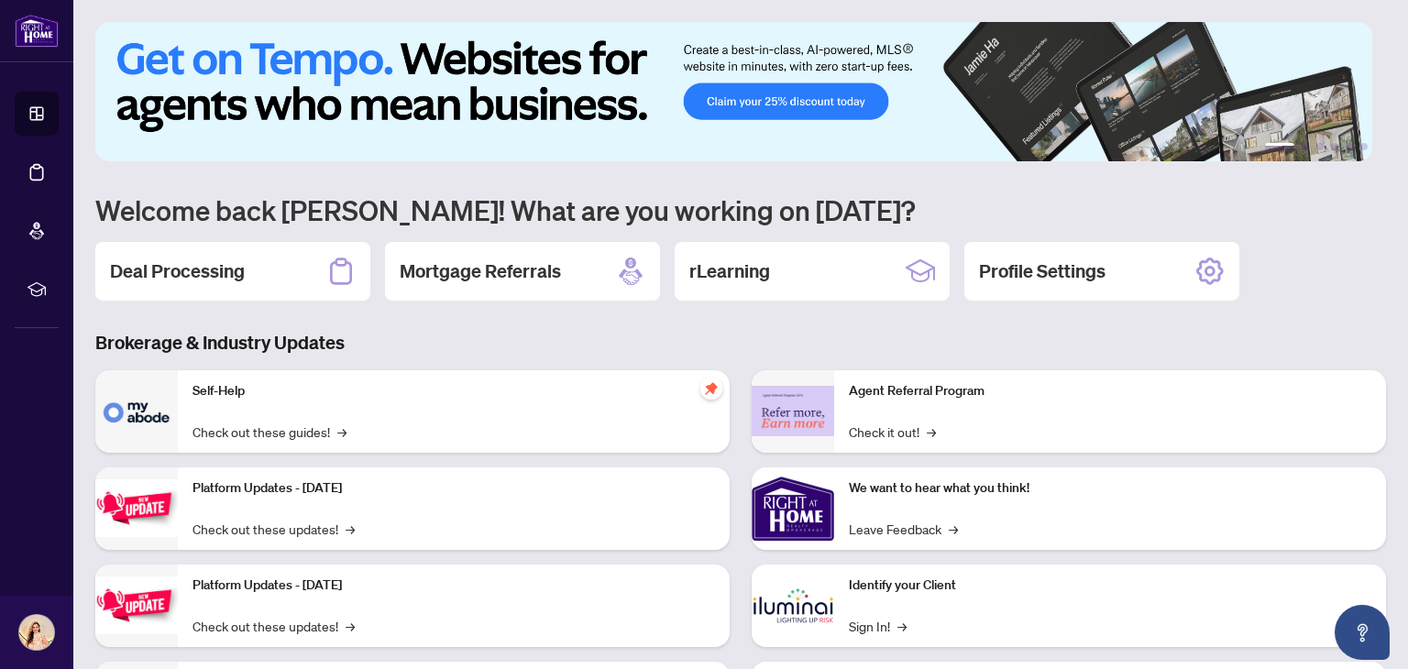
click at [289, 272] on div "Deal Processing" at bounding box center [232, 271] width 275 height 59
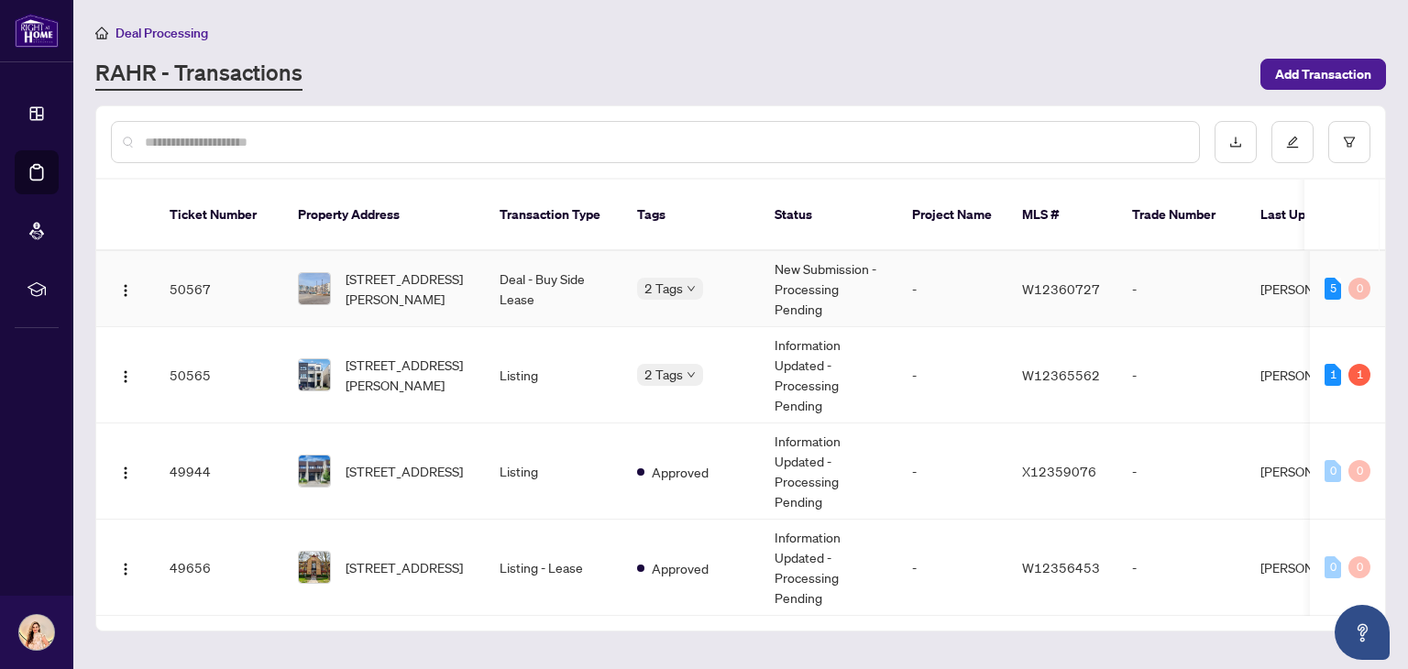
click at [554, 261] on td "Deal - Buy Side Lease" at bounding box center [554, 289] width 138 height 76
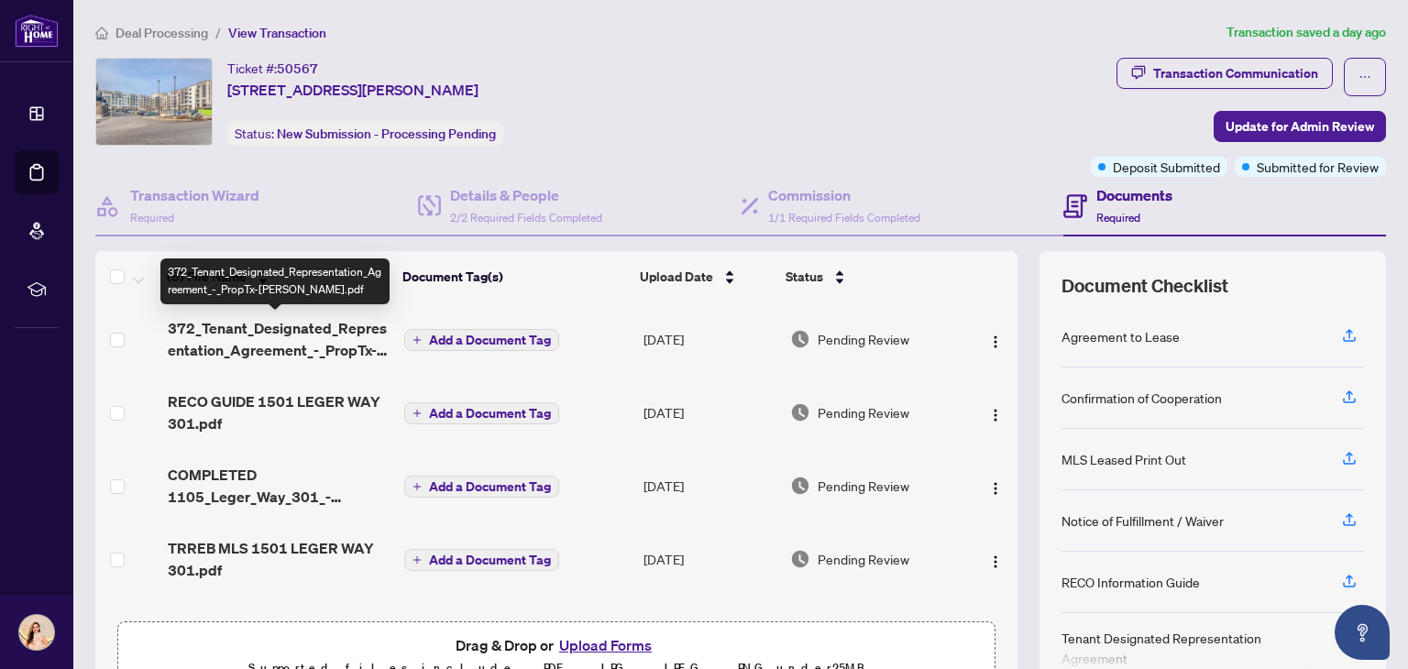
click at [311, 340] on span "372_Tenant_Designated_Representation_Agreement_-_PropTx-[PERSON_NAME].pdf" at bounding box center [279, 339] width 223 height 44
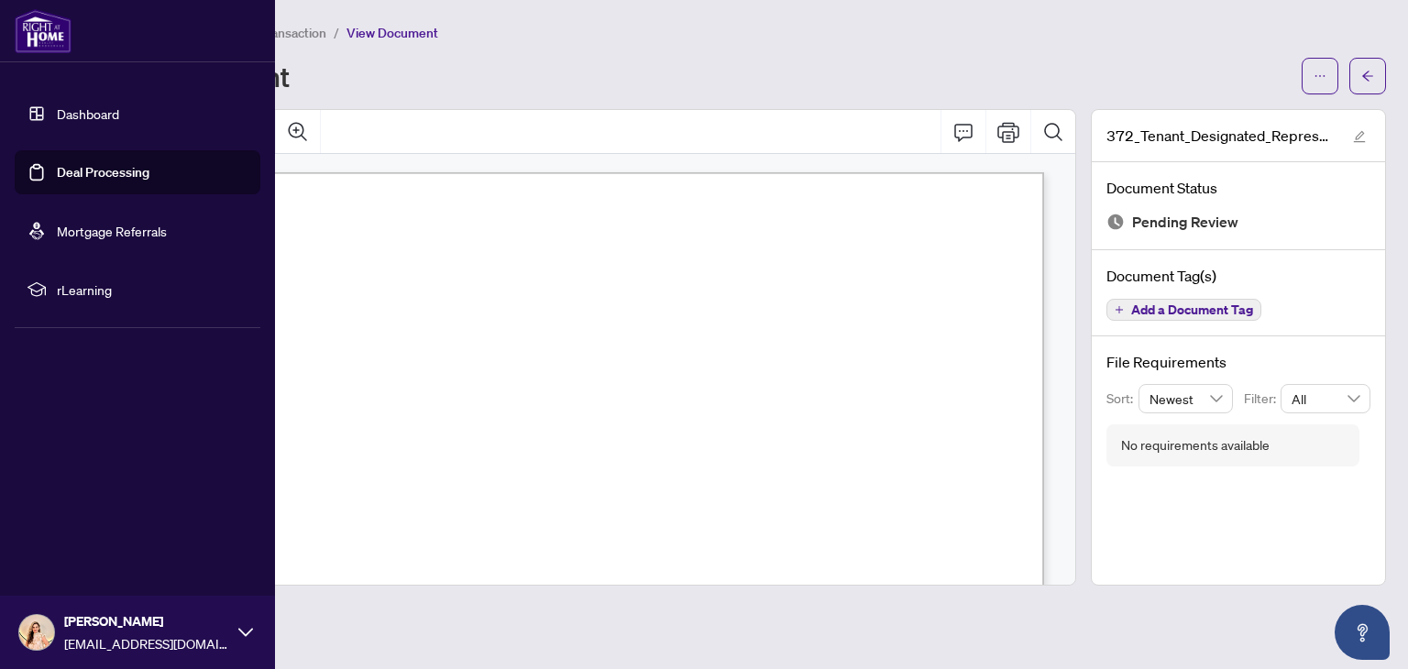
click at [87, 105] on link "Dashboard" at bounding box center [88, 113] width 62 height 17
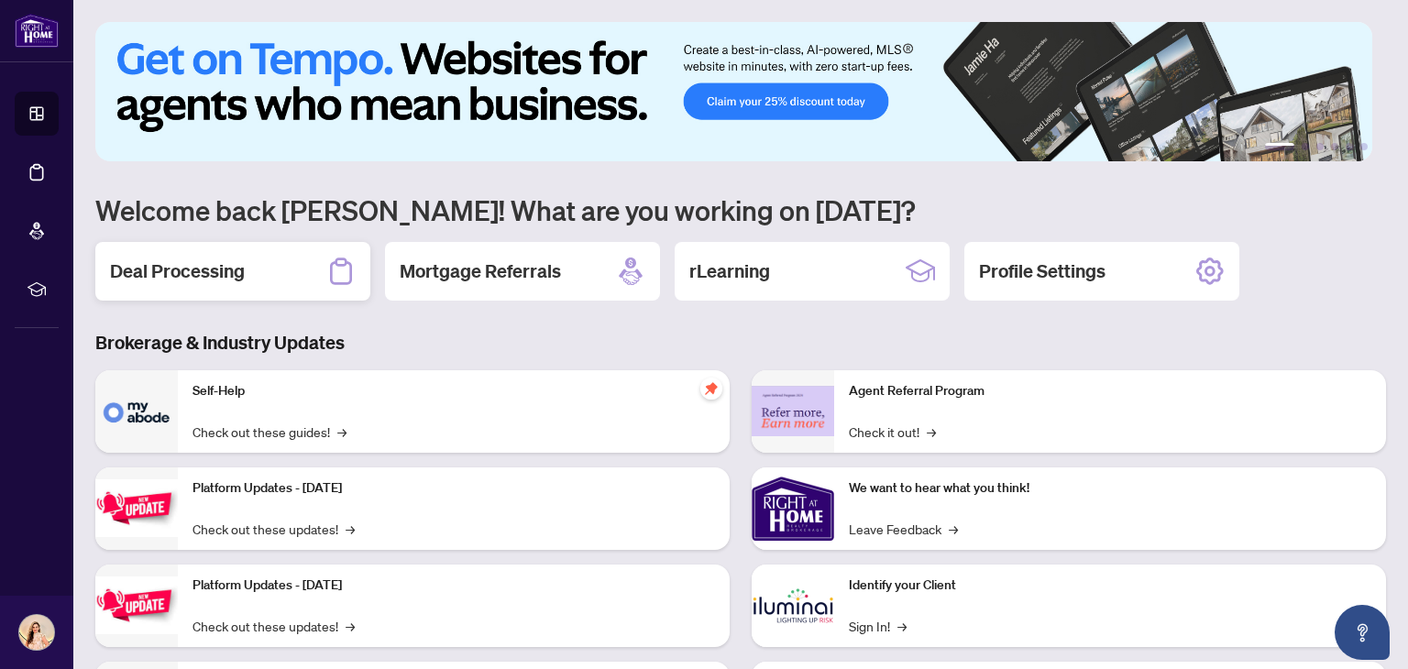
click at [251, 266] on div "Deal Processing" at bounding box center [232, 271] width 275 height 59
